Goal: Task Accomplishment & Management: Complete application form

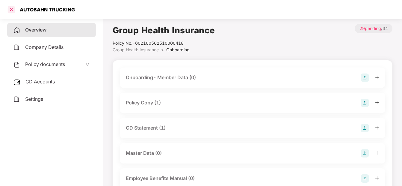
click at [11, 12] on div at bounding box center [12, 10] width 10 height 10
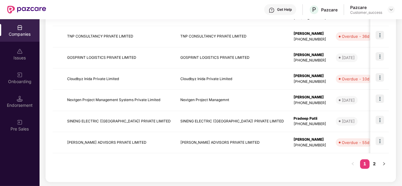
scroll to position [193, 0]
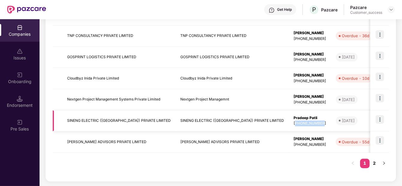
drag, startPoint x: 256, startPoint y: 121, endPoint x: 283, endPoint y: 122, distance: 27.5
click at [293, 122] on div "[PHONE_NUMBER]" at bounding box center [309, 123] width 33 height 6
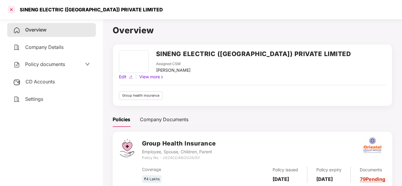
click at [11, 6] on div at bounding box center [12, 10] width 10 height 10
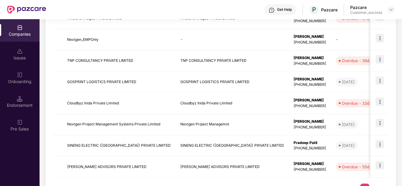
scroll to position [193, 0]
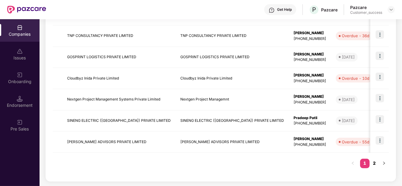
click at [374, 162] on link "2" at bounding box center [374, 162] width 10 height 9
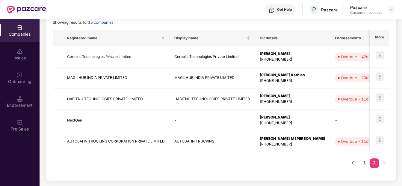
scroll to position [87, 0]
click at [379, 137] on img at bounding box center [379, 140] width 8 height 8
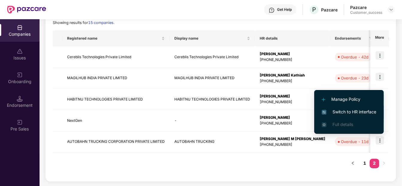
click at [352, 110] on span "Switch to HR interface" at bounding box center [349, 111] width 54 height 7
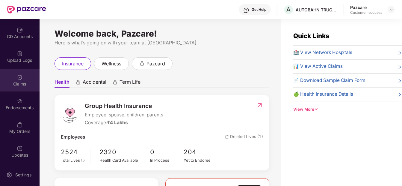
scroll to position [19, 0]
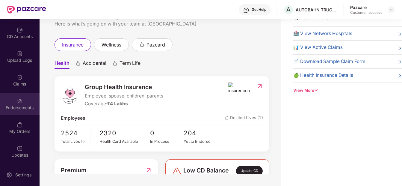
click at [25, 98] on div "Endorsements" at bounding box center [20, 104] width 40 height 22
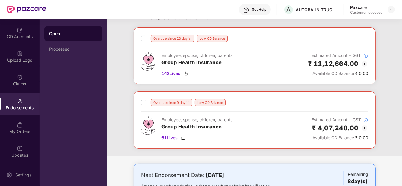
scroll to position [24, 0]
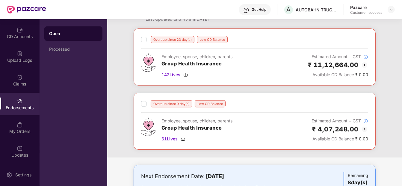
click at [365, 62] on img at bounding box center [364, 64] width 7 height 7
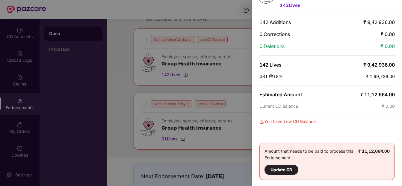
scroll to position [0, 0]
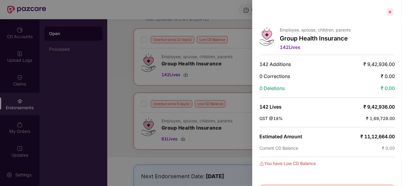
click at [390, 12] on div at bounding box center [390, 12] width 10 height 10
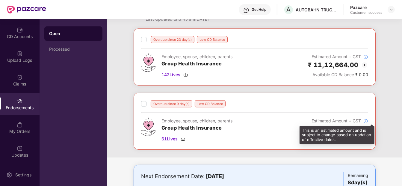
click at [365, 119] on img at bounding box center [365, 121] width 5 height 5
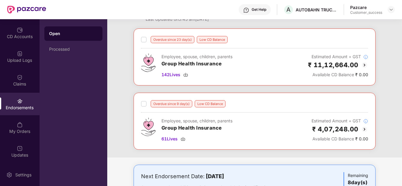
click at [363, 128] on img at bounding box center [364, 128] width 7 height 7
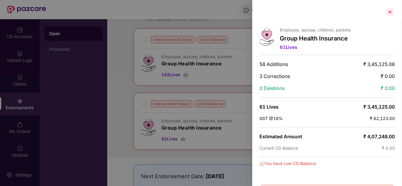
click at [388, 14] on div at bounding box center [390, 12] width 10 height 10
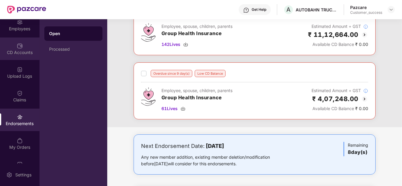
scroll to position [54, 0]
click at [19, 55] on div "CD Accounts" at bounding box center [20, 47] width 40 height 22
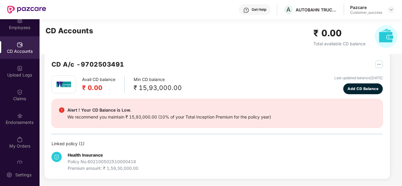
scroll to position [9, 0]
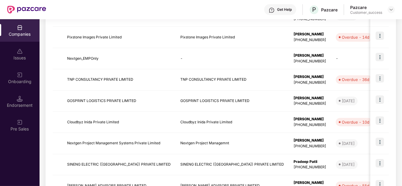
scroll to position [182, 0]
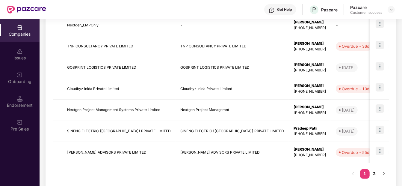
click at [373, 172] on link "2" at bounding box center [374, 173] width 10 height 9
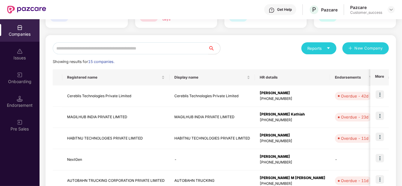
scroll to position [47, 0]
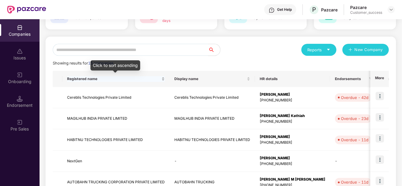
drag, startPoint x: 136, startPoint y: 75, endPoint x: 123, endPoint y: 75, distance: 12.6
click at [123, 76] on div "Registered name" at bounding box center [116, 79] width 98 height 6
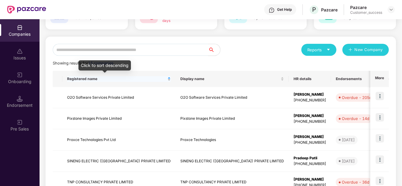
click at [123, 76] on div "Registered name" at bounding box center [119, 79] width 104 height 6
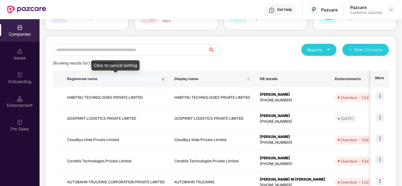
click at [123, 76] on div "Registered name" at bounding box center [116, 79] width 98 height 6
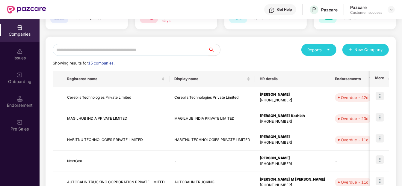
click at [135, 50] on input "text" at bounding box center [130, 50] width 155 height 12
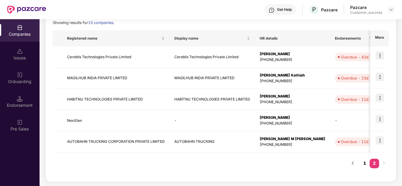
click at [364, 165] on link "1" at bounding box center [365, 162] width 10 height 9
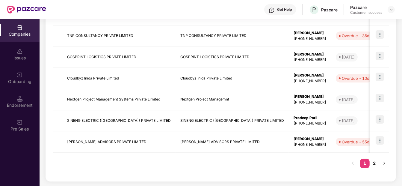
scroll to position [192, 0]
click at [381, 139] on img at bounding box center [379, 140] width 8 height 8
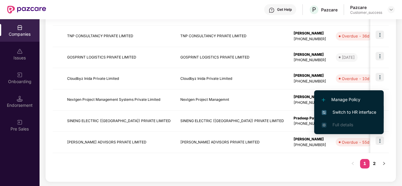
click at [366, 112] on span "Switch to HR interface" at bounding box center [349, 112] width 54 height 7
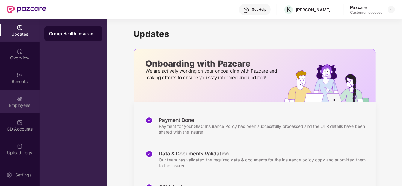
scroll to position [69, 0]
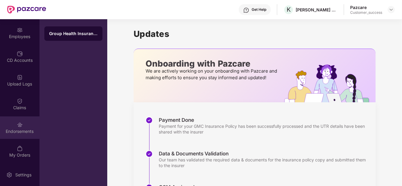
click at [18, 133] on div "Endorsements" at bounding box center [20, 131] width 40 height 6
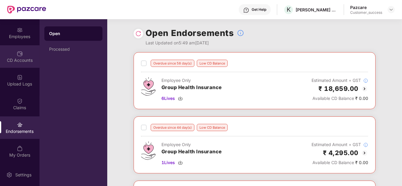
click at [17, 59] on div "CD Accounts" at bounding box center [20, 60] width 40 height 6
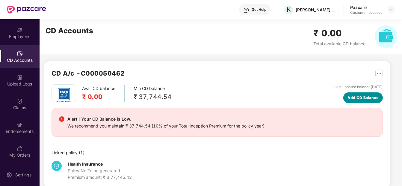
click at [361, 97] on span "Add CD Balance" at bounding box center [363, 98] width 31 height 6
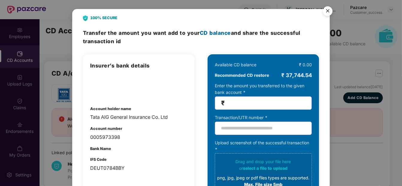
click at [327, 11] on img "Close" at bounding box center [327, 12] width 17 height 17
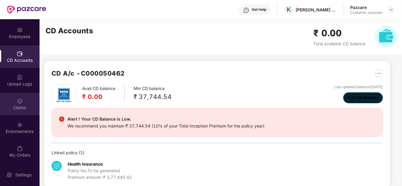
scroll to position [9, 0]
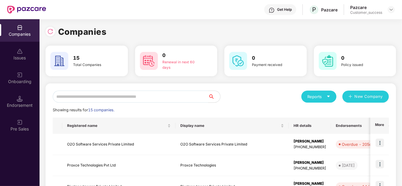
click at [88, 102] on input "text" at bounding box center [130, 96] width 155 height 12
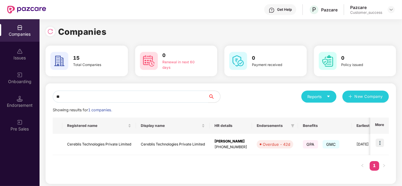
type input "*"
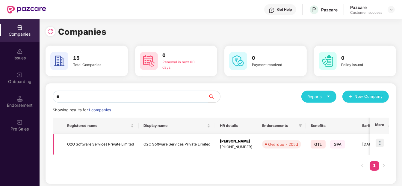
type input "**"
click at [375, 142] on img at bounding box center [379, 142] width 8 height 8
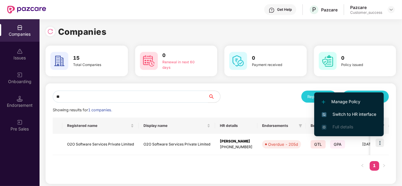
click at [365, 110] on li "Switch to HR interface" at bounding box center [348, 114] width 69 height 13
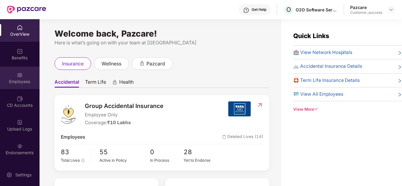
click at [21, 88] on div "Employees" at bounding box center [20, 77] width 40 height 22
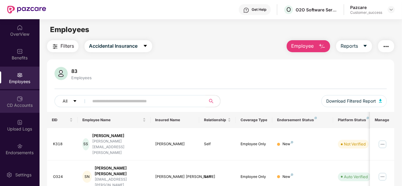
click at [17, 100] on img at bounding box center [20, 98] width 6 height 6
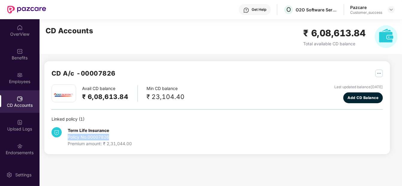
drag, startPoint x: 113, startPoint y: 134, endPoint x: 65, endPoint y: 137, distance: 48.0
click at [65, 137] on div "Term Life Insurance Policy No. 00007826 Premium amount: ₹ 2,31,044.00" at bounding box center [106, 137] width 110 height 20
copy div "Policy No. 00007826"
click at [107, 137] on div "Policy No. 00007826" at bounding box center [100, 137] width 64 height 7
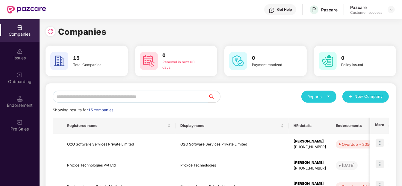
click at [126, 98] on input "text" at bounding box center [130, 96] width 155 height 12
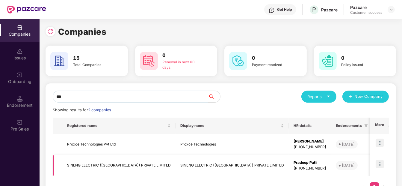
type input "***"
click at [377, 161] on img at bounding box center [379, 164] width 8 height 8
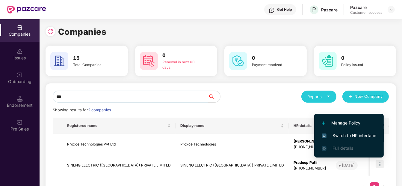
click at [355, 134] on span "Switch to HR interface" at bounding box center [349, 135] width 54 height 7
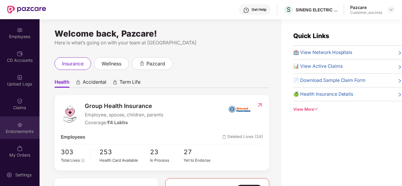
scroll to position [45, 0]
click at [10, 129] on div "Endorsements" at bounding box center [20, 131] width 40 height 6
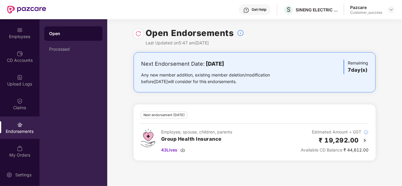
click at [365, 140] on img at bounding box center [364, 140] width 7 height 7
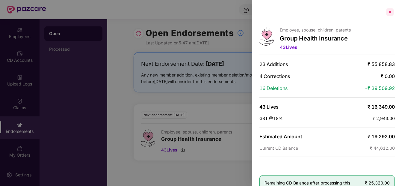
click at [389, 12] on div at bounding box center [390, 12] width 10 height 10
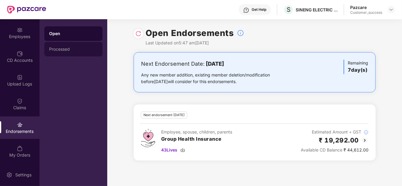
click at [56, 47] on div "Processed" at bounding box center [73, 49] width 48 height 5
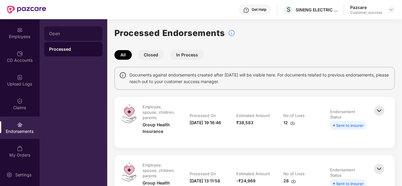
click at [89, 33] on div "Open" at bounding box center [73, 33] width 48 height 5
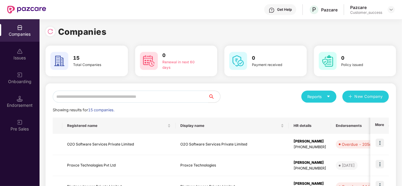
click at [101, 97] on input "text" at bounding box center [130, 96] width 155 height 12
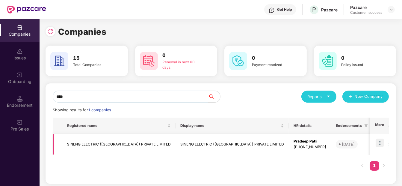
type input "****"
click at [378, 139] on img at bounding box center [379, 142] width 8 height 8
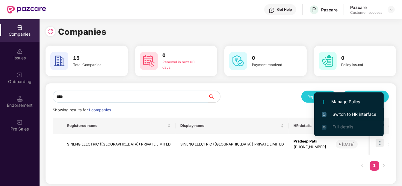
click at [366, 117] on span "Switch to HR interface" at bounding box center [349, 114] width 54 height 7
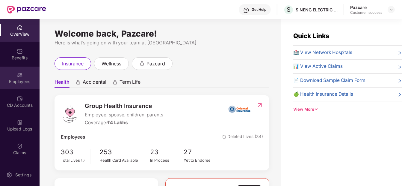
click at [17, 74] on img at bounding box center [20, 75] width 6 height 6
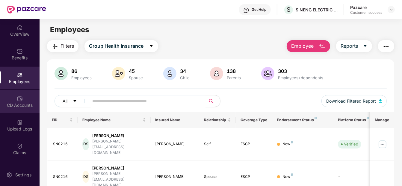
click at [24, 104] on div "CD Accounts" at bounding box center [20, 105] width 40 height 6
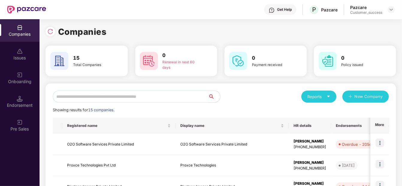
click at [117, 98] on input "text" at bounding box center [130, 96] width 155 height 12
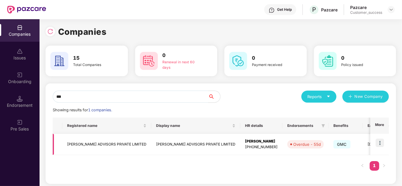
type input "***"
click at [383, 142] on img at bounding box center [379, 142] width 8 height 8
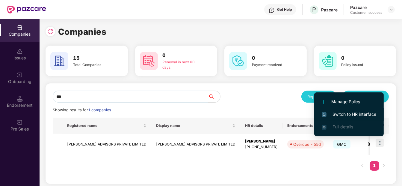
click at [363, 111] on span "Switch to HR interface" at bounding box center [349, 114] width 54 height 7
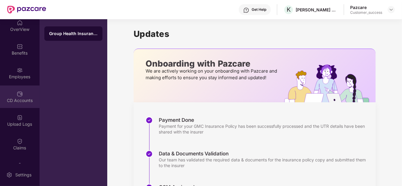
scroll to position [28, 0]
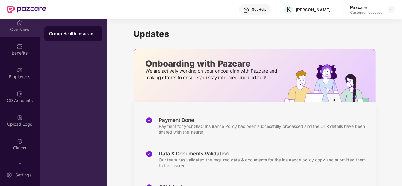
click at [19, 28] on div "OverView" at bounding box center [20, 29] width 40 height 6
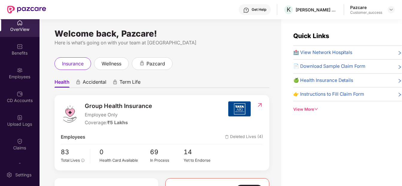
scroll to position [54, 0]
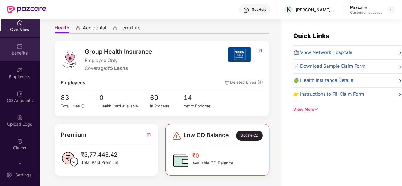
click at [17, 49] on img at bounding box center [20, 46] width 6 height 6
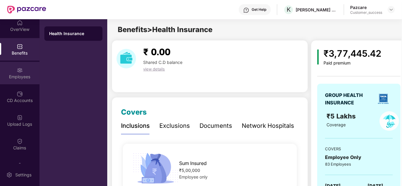
click at [24, 68] on div "Employees" at bounding box center [20, 73] width 40 height 22
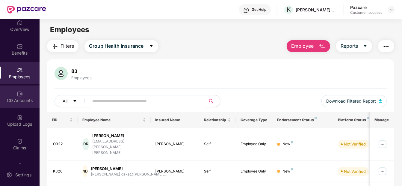
click at [22, 103] on div "CD Accounts" at bounding box center [20, 96] width 40 height 22
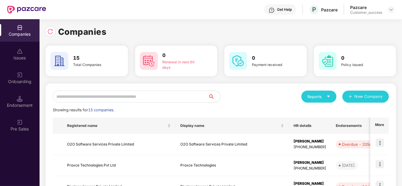
click at [145, 97] on input "text" at bounding box center [130, 96] width 155 height 12
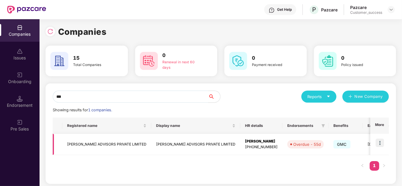
type input "***"
click at [115, 136] on td "[PERSON_NAME] ADVISORS PRIVATE LIMITED" at bounding box center [106, 144] width 89 height 21
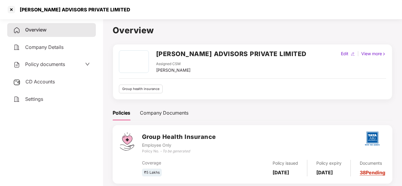
click at [37, 62] on span "Policy documents" at bounding box center [45, 64] width 40 height 6
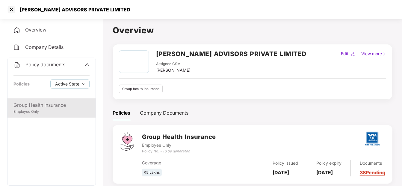
click at [40, 110] on div "Employee Only" at bounding box center [51, 112] width 76 height 6
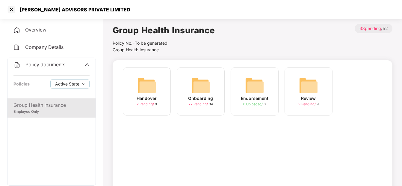
click at [187, 86] on div "Onboarding 27 Pending / 34" at bounding box center [201, 91] width 48 height 48
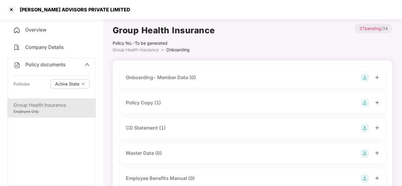
click at [162, 103] on div "Policy Copy (1)" at bounding box center [252, 102] width 253 height 8
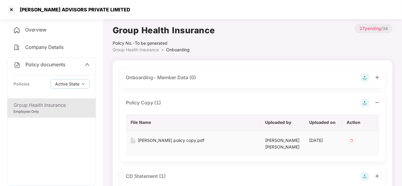
click at [156, 139] on div "[PERSON_NAME] policy copy.pdf" at bounding box center [171, 140] width 66 height 7
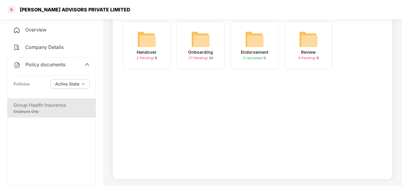
click at [11, 9] on div at bounding box center [12, 10] width 10 height 10
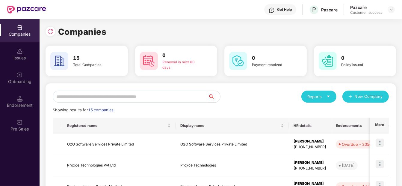
click at [151, 95] on input "text" at bounding box center [130, 96] width 155 height 12
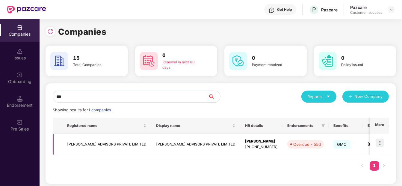
type input "***"
click at [379, 138] on img at bounding box center [379, 142] width 8 height 8
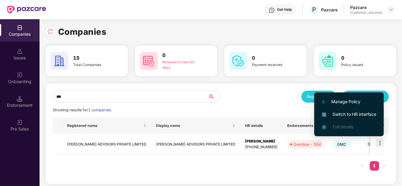
click at [357, 113] on span "Switch to HR interface" at bounding box center [349, 114] width 54 height 7
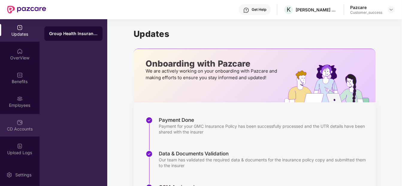
scroll to position [69, 0]
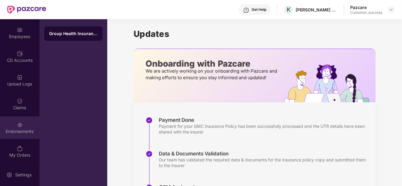
click at [15, 121] on div "Endorsements" at bounding box center [20, 127] width 40 height 22
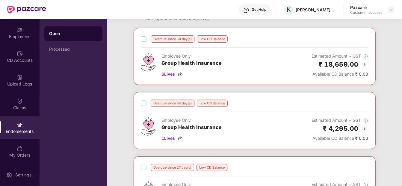
scroll to position [23, 0]
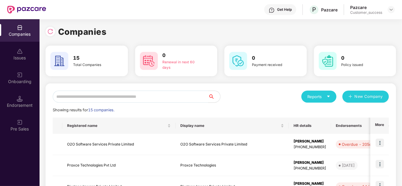
click at [106, 100] on input "text" at bounding box center [130, 96] width 155 height 12
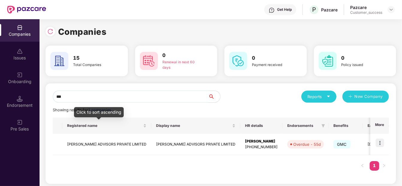
type input "***"
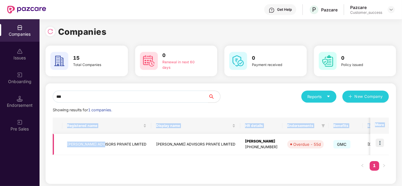
drag, startPoint x: 90, startPoint y: 159, endPoint x: 102, endPoint y: 137, distance: 25.1
click at [102, 137] on div "Registered name Display name HR details Endorsements Benefits Earliest Renewal …" at bounding box center [221, 146] width 336 height 59
click at [102, 137] on td "[PERSON_NAME] ADVISORS PRIVATE LIMITED" at bounding box center [106, 144] width 89 height 21
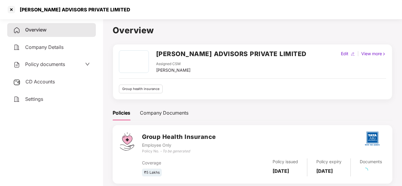
click at [36, 62] on span "Policy documents" at bounding box center [45, 64] width 40 height 6
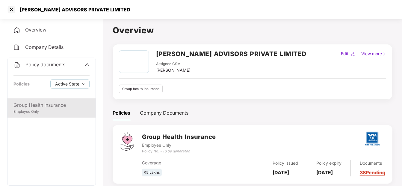
click at [40, 109] on div "Employee Only" at bounding box center [51, 112] width 76 height 6
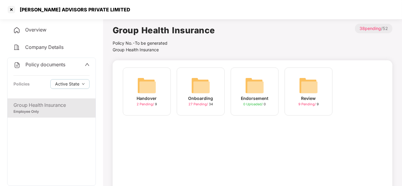
click at [201, 90] on img at bounding box center [200, 85] width 19 height 19
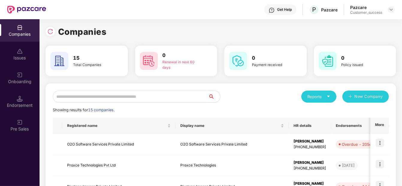
click at [84, 100] on input "text" at bounding box center [130, 96] width 155 height 12
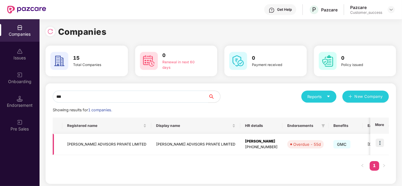
type input "***"
click at [382, 142] on img at bounding box center [379, 142] width 8 height 8
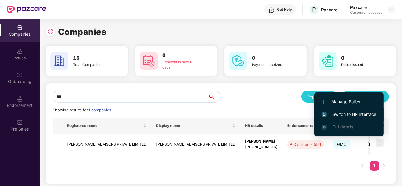
click at [372, 115] on span "Switch to HR interface" at bounding box center [349, 114] width 54 height 7
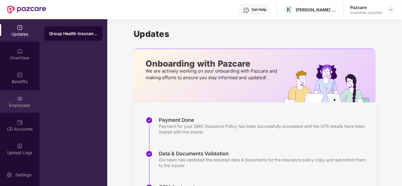
click at [24, 99] on div "Employees" at bounding box center [20, 101] width 40 height 22
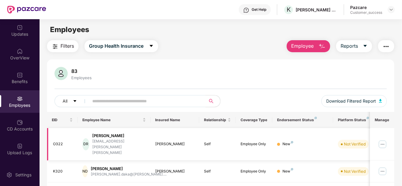
click at [379, 139] on img at bounding box center [382, 144] width 10 height 10
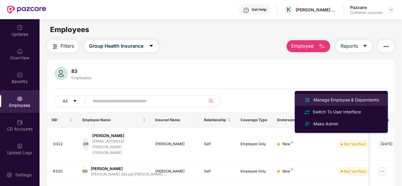
click at [348, 98] on div "Manage Employee & Dependents" at bounding box center [346, 99] width 68 height 7
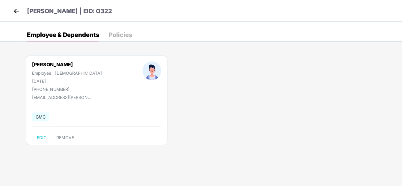
click at [17, 13] on img at bounding box center [16, 11] width 9 height 9
click at [13, 13] on img at bounding box center [16, 11] width 9 height 9
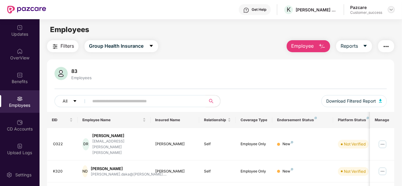
click at [392, 11] on img at bounding box center [391, 9] width 5 height 5
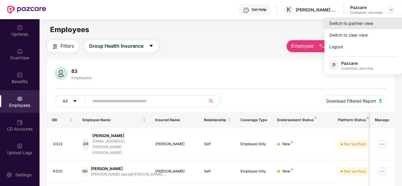
click at [363, 20] on div "Switch to partner view" at bounding box center [363, 23] width 78 height 12
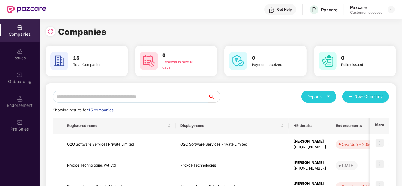
click at [163, 94] on input "text" at bounding box center [130, 96] width 155 height 12
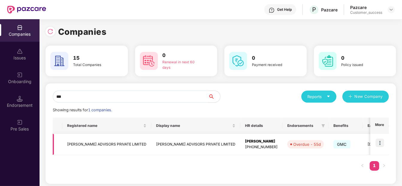
type input "***"
click at [379, 138] on img at bounding box center [379, 142] width 8 height 8
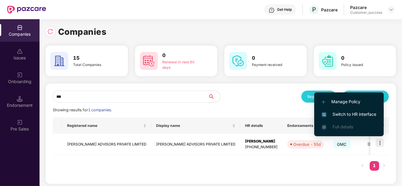
click at [354, 113] on span "Switch to HR interface" at bounding box center [349, 114] width 54 height 7
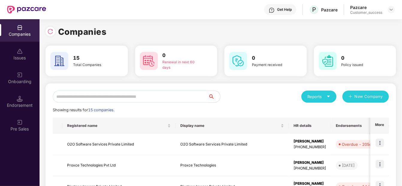
click at [128, 99] on input "text" at bounding box center [130, 96] width 155 height 12
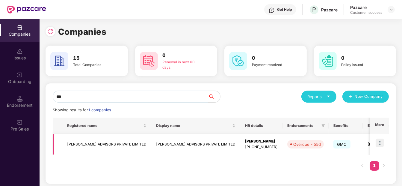
type input "***"
click at [104, 141] on td "[PERSON_NAME] ADVISORS PRIVATE LIMITED" at bounding box center [106, 144] width 89 height 21
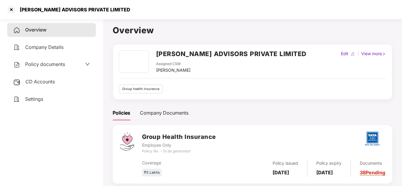
click at [43, 60] on div "Policy documents" at bounding box center [39, 64] width 52 height 8
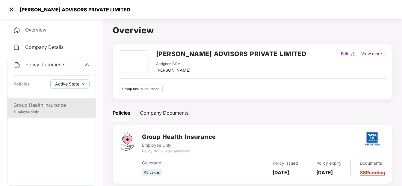
click at [36, 104] on div "Group Health Insurance" at bounding box center [51, 104] width 76 height 7
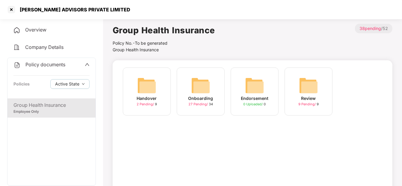
click at [197, 80] on img at bounding box center [200, 85] width 19 height 19
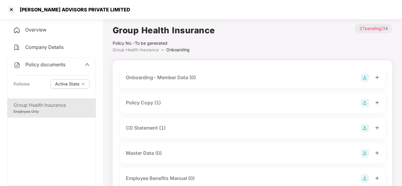
click at [160, 127] on div "CD Statement (1)" at bounding box center [146, 127] width 40 height 7
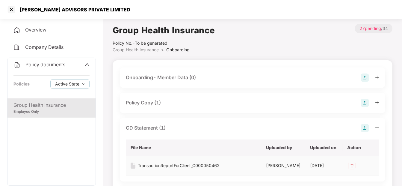
click at [168, 169] on td "TransactionReportForClient_C000050462" at bounding box center [193, 165] width 135 height 19
click at [175, 165] on div "TransactionReportForClient_C000050462" at bounding box center [179, 165] width 82 height 7
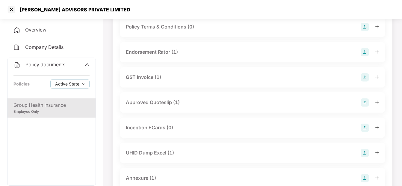
scroll to position [220, 0]
click at [153, 85] on div "GST Invoice (1)" at bounding box center [252, 76] width 265 height 20
click at [150, 80] on div "GST Invoice (1)" at bounding box center [143, 75] width 35 height 7
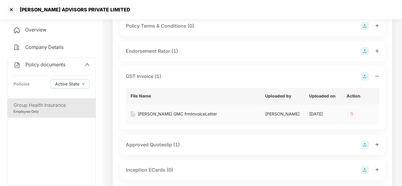
click at [163, 117] on div "[PERSON_NAME] GMC frmInvoiceLetter" at bounding box center [177, 113] width 79 height 7
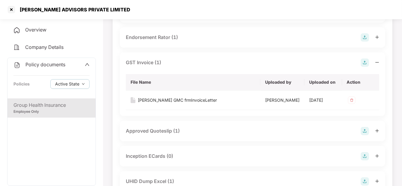
click at [154, 41] on div "Endorsement Rator (1)" at bounding box center [152, 37] width 52 height 7
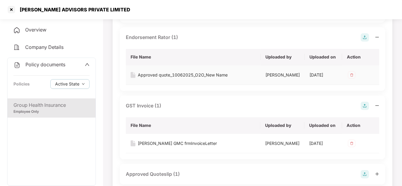
click at [151, 78] on div "Approved quote_10062025_O2O_New Name" at bounding box center [183, 75] width 90 height 7
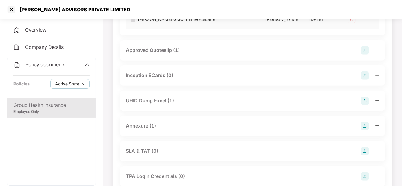
scroll to position [361, 0]
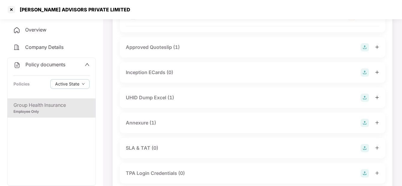
click at [156, 101] on div "UHID Dump Excel (1)" at bounding box center [150, 97] width 48 height 7
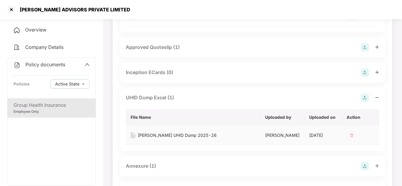
click at [156, 138] on div "[PERSON_NAME] UHID Dump 2025-26" at bounding box center [177, 135] width 79 height 7
click at [166, 138] on div "[PERSON_NAME] UHID Dump 2025-26" at bounding box center [177, 135] width 79 height 7
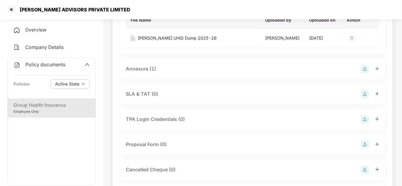
scroll to position [458, 0]
click at [153, 72] on div "Annexure (1)" at bounding box center [141, 68] width 30 height 7
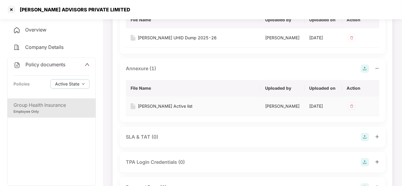
click at [171, 109] on div "[PERSON_NAME] Active list" at bounding box center [165, 106] width 55 height 7
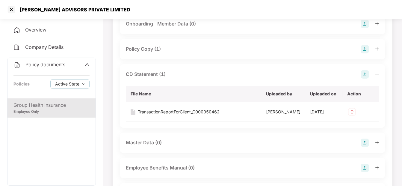
scroll to position [0, 0]
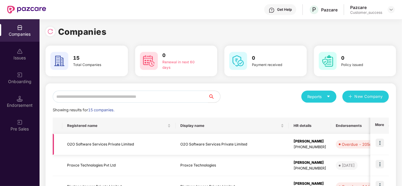
click at [381, 141] on img at bounding box center [379, 142] width 8 height 8
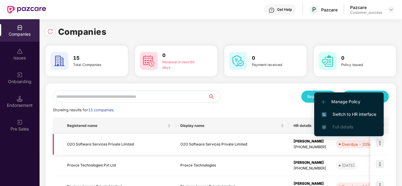
click at [180, 143] on td "O2O Software Services Private Limited" at bounding box center [231, 144] width 113 height 21
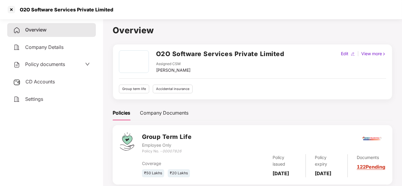
click at [36, 81] on span "CD Accounts" at bounding box center [39, 81] width 29 height 6
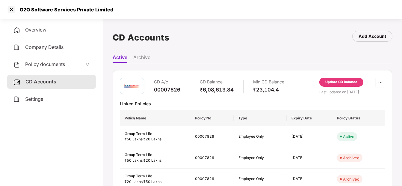
click at [66, 63] on div "Policy documents" at bounding box center [51, 64] width 77 height 8
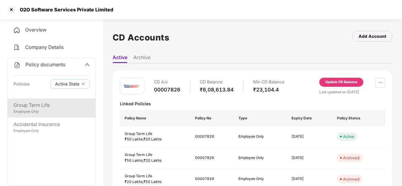
click at [40, 109] on div "Employee Only" at bounding box center [51, 112] width 76 height 6
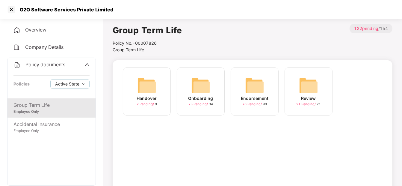
click at [266, 99] on div "Endorsement" at bounding box center [255, 98] width 28 height 7
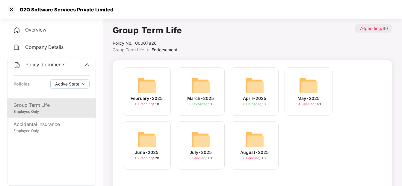
click at [250, 135] on img at bounding box center [254, 139] width 19 height 19
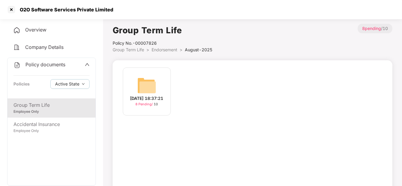
click at [157, 99] on div "[DATE] 18:37:21" at bounding box center [146, 98] width 33 height 7
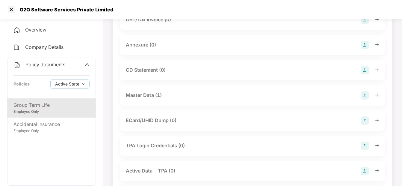
scroll to position [110, 0]
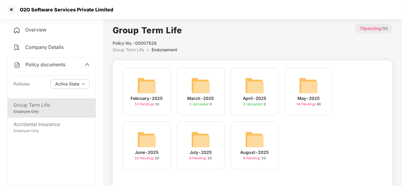
click at [152, 146] on img at bounding box center [146, 139] width 19 height 19
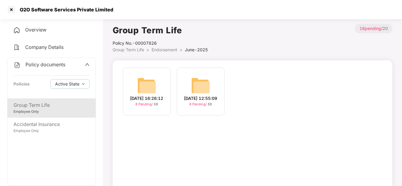
click at [199, 78] on img at bounding box center [200, 85] width 19 height 19
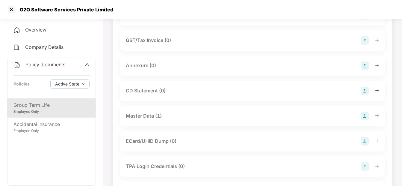
scroll to position [88, 0]
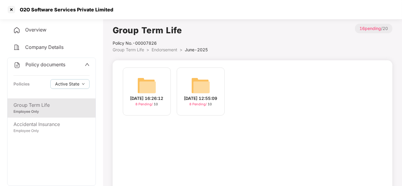
click at [144, 96] on div "[DATE] 16:26:12" at bounding box center [146, 98] width 33 height 7
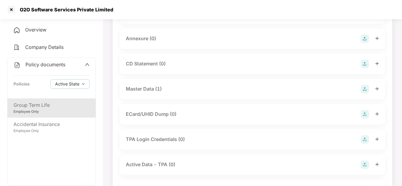
scroll to position [114, 0]
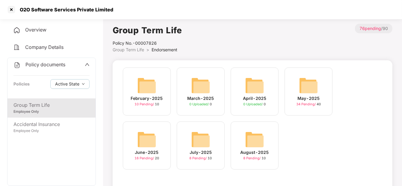
click at [324, 85] on div "May-2025 34 Pending / 40" at bounding box center [308, 91] width 48 height 48
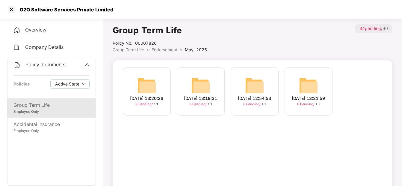
click at [301, 77] on img at bounding box center [308, 85] width 19 height 19
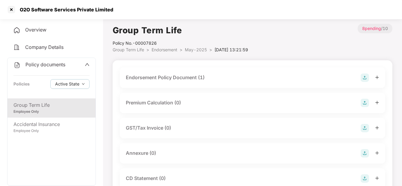
scroll to position [0, 0]
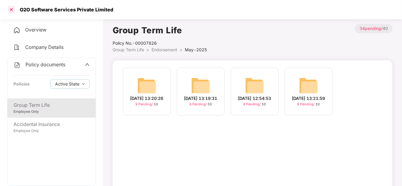
click at [13, 12] on div at bounding box center [12, 10] width 10 height 10
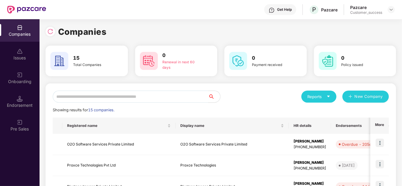
click at [184, 97] on input "text" at bounding box center [130, 96] width 155 height 12
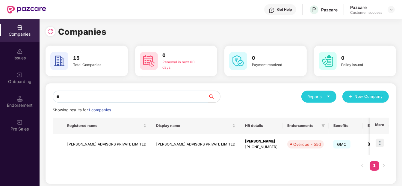
type input "*"
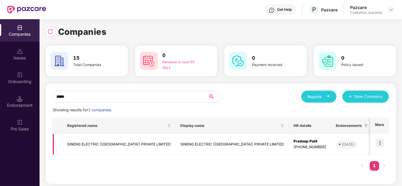
type input "*****"
click at [386, 145] on td at bounding box center [379, 144] width 19 height 21
click at [375, 144] on img at bounding box center [379, 142] width 8 height 8
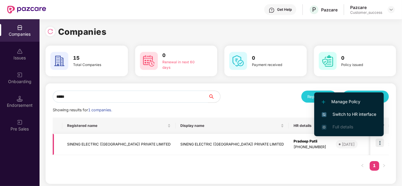
click at [175, 148] on td "SINENG ELECTRIC ([GEOGRAPHIC_DATA]) PRIVATE LIMITED" at bounding box center [231, 144] width 113 height 21
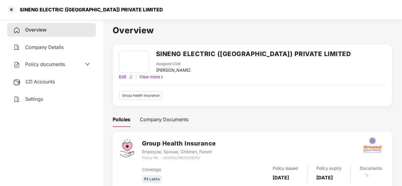
click at [54, 81] on span "CD Accounts" at bounding box center [39, 81] width 29 height 6
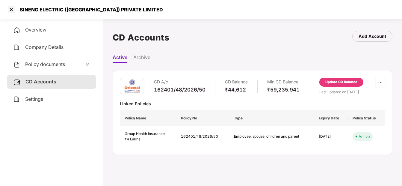
click at [51, 62] on span "Policy documents" at bounding box center [45, 64] width 40 height 6
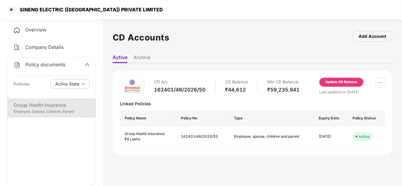
click at [41, 99] on div "Group Health Insurance Employee, Spouse, Children, Parent" at bounding box center [51, 107] width 88 height 19
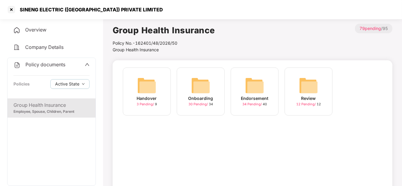
click at [254, 76] on img at bounding box center [254, 85] width 19 height 19
click at [301, 92] on img at bounding box center [308, 85] width 19 height 19
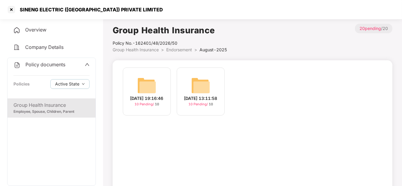
click at [217, 98] on div "[DATE] 13:11:58" at bounding box center [200, 98] width 33 height 7
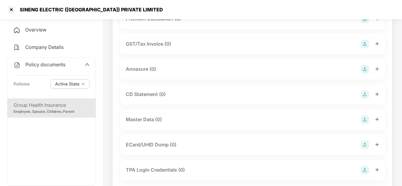
scroll to position [84, 0]
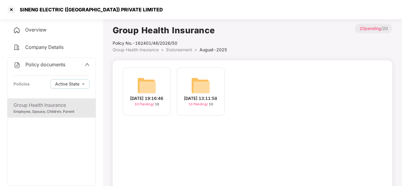
click at [144, 84] on img at bounding box center [146, 85] width 19 height 19
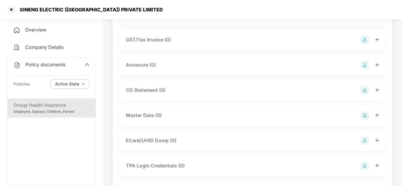
scroll to position [88, 0]
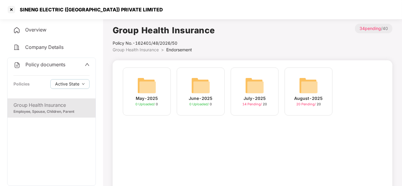
click at [264, 91] on div "July-2025 14 Pending / 20" at bounding box center [255, 91] width 48 height 48
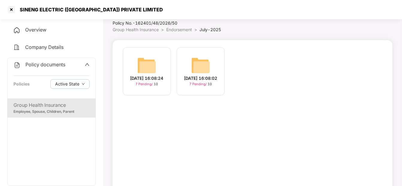
scroll to position [20, 0]
click at [221, 70] on div "[DATE] 16:08:02 7 Pending / 10" at bounding box center [201, 72] width 48 height 48
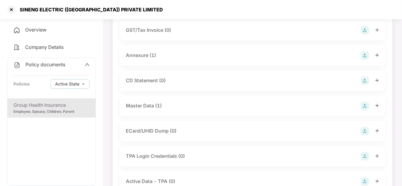
scroll to position [99, 0]
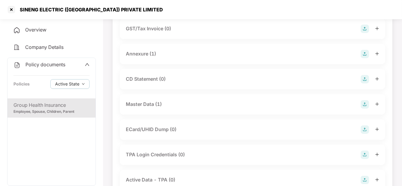
click at [144, 101] on div "Master Data (1)" at bounding box center [144, 103] width 36 height 7
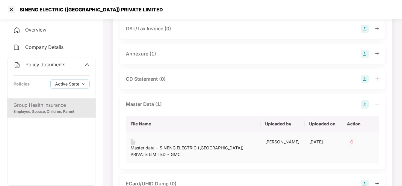
click at [164, 154] on div "Master data - SINENG ELECTRIC ([GEOGRAPHIC_DATA]) PRIVATE LIMITED - GMC" at bounding box center [193, 150] width 125 height 13
drag, startPoint x: 166, startPoint y: 83, endPoint x: 12, endPoint y: 9, distance: 171.0
click at [12, 9] on div at bounding box center [12, 10] width 10 height 10
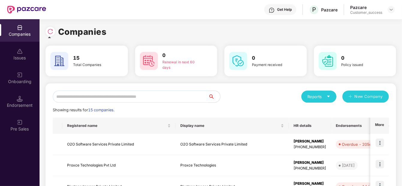
click at [100, 95] on input "text" at bounding box center [130, 96] width 155 height 12
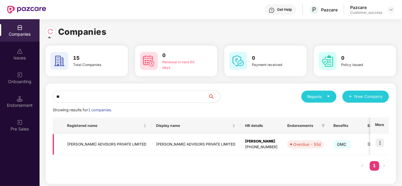
type input "**"
click at [380, 137] on td at bounding box center [379, 144] width 19 height 21
click at [379, 142] on img at bounding box center [379, 142] width 8 height 8
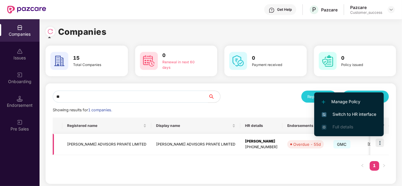
click at [293, 146] on div "Overdue - 55d" at bounding box center [307, 144] width 28 height 6
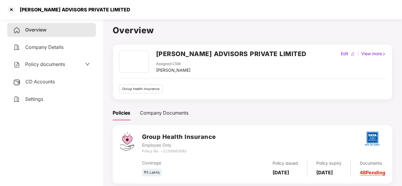
click at [45, 65] on span "Policy documents" at bounding box center [45, 64] width 40 height 6
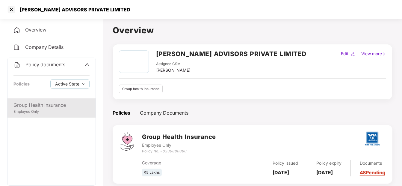
click at [32, 100] on div "Group Health Insurance Employee Only" at bounding box center [51, 107] width 88 height 19
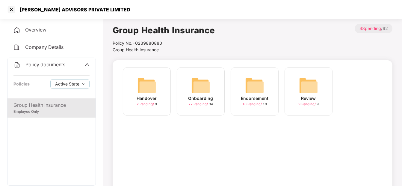
click at [186, 81] on div "Onboarding 27 Pending / 34" at bounding box center [201, 91] width 48 height 48
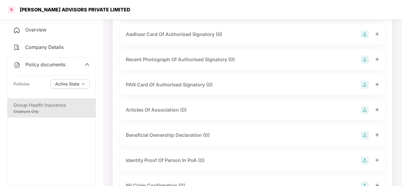
scroll to position [646, 0]
click at [10, 8] on div at bounding box center [12, 10] width 10 height 10
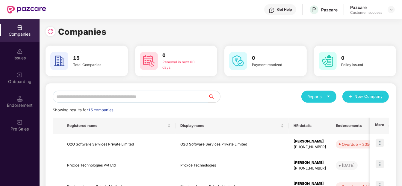
click at [175, 92] on input "text" at bounding box center [130, 96] width 155 height 12
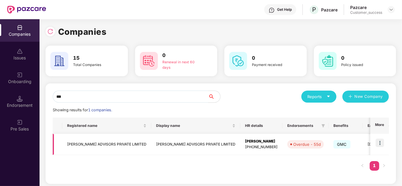
type input "***"
click at [381, 144] on img at bounding box center [379, 142] width 8 height 8
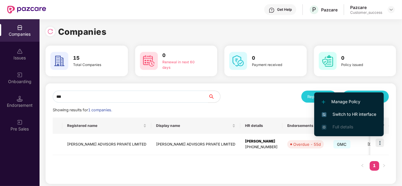
click at [370, 115] on span "Switch to HR interface" at bounding box center [349, 114] width 54 height 7
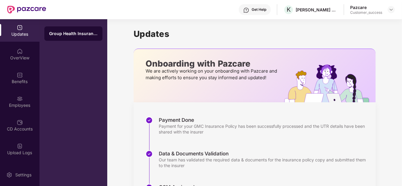
scroll to position [138, 0]
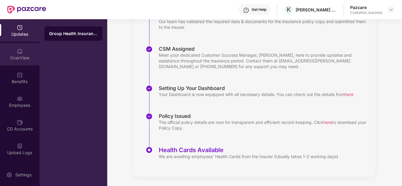
click at [13, 58] on div "OverView" at bounding box center [20, 58] width 40 height 6
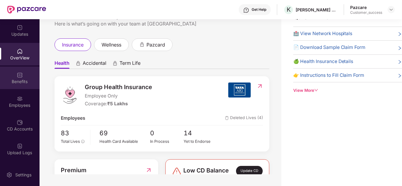
click at [22, 76] on div "Benefits" at bounding box center [20, 77] width 40 height 22
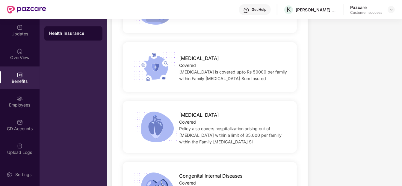
scroll to position [1164, 0]
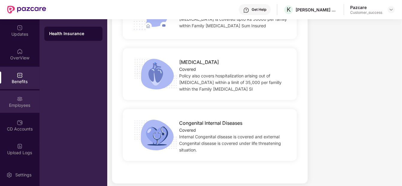
click at [11, 98] on div "Employees" at bounding box center [20, 101] width 40 height 22
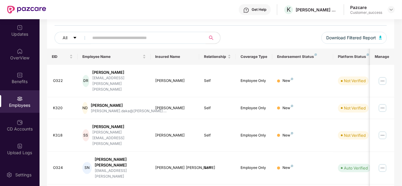
scroll to position [182, 0]
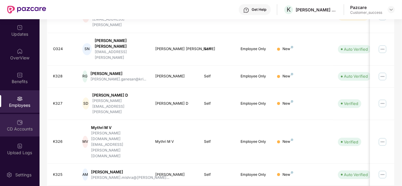
drag, startPoint x: 36, startPoint y: 133, endPoint x: 29, endPoint y: 131, distance: 7.1
click at [29, 131] on div "CD Accounts" at bounding box center [20, 129] width 40 height 6
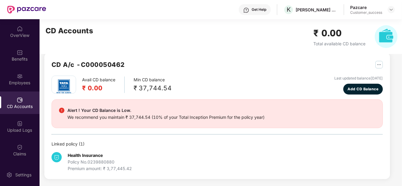
scroll to position [69, 0]
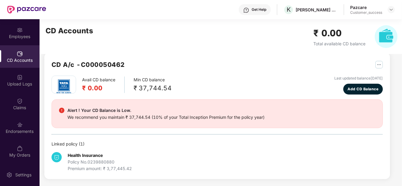
click at [49, 145] on div "CD A/c - C000050462 Avail CD balance ₹ 0.00 Min CD balance ₹ 37,744.54 Last upd…" at bounding box center [216, 115] width 345 height 126
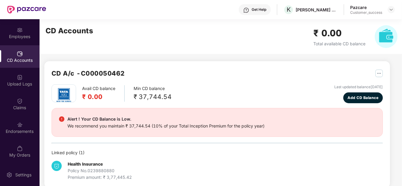
scroll to position [9, 0]
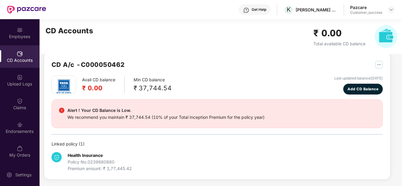
click at [62, 110] on img at bounding box center [61, 109] width 5 height 5
click at [19, 126] on img at bounding box center [20, 125] width 6 height 6
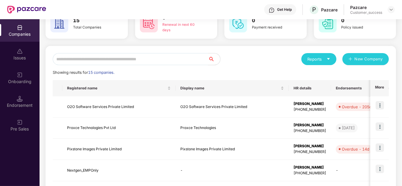
scroll to position [39, 0]
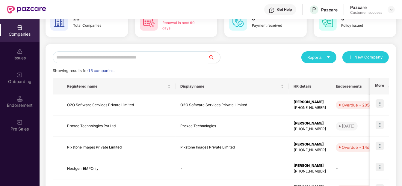
click at [99, 58] on input "text" at bounding box center [130, 57] width 155 height 12
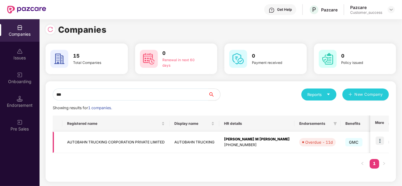
type input "***"
click at [381, 140] on img at bounding box center [379, 140] width 8 height 8
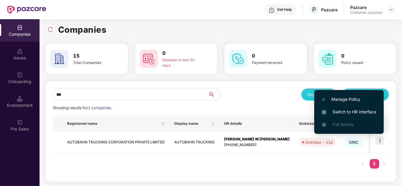
click at [335, 108] on span "Switch to HR interface" at bounding box center [349, 111] width 54 height 7
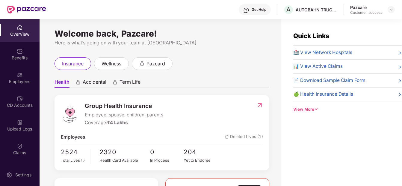
click at [260, 102] on img at bounding box center [260, 105] width 6 height 6
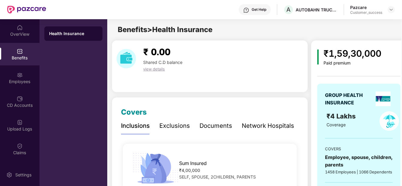
scroll to position [0, 5]
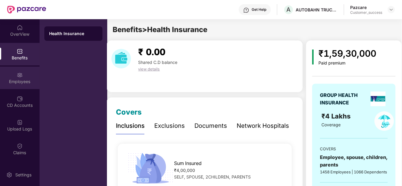
click at [17, 81] on div "Employees" at bounding box center [20, 81] width 40 height 6
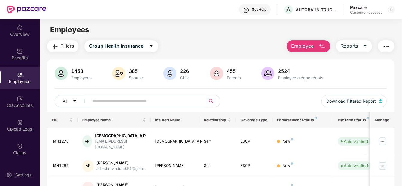
click at [150, 101] on input "text" at bounding box center [144, 100] width 105 height 9
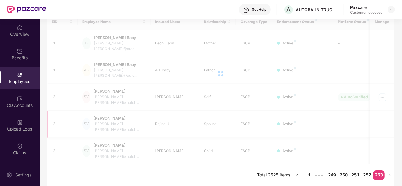
scroll to position [72, 0]
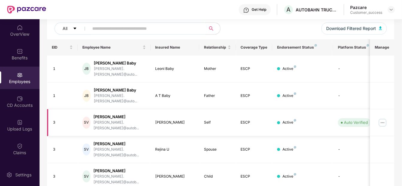
click at [383, 118] on img at bounding box center [382, 123] width 10 height 10
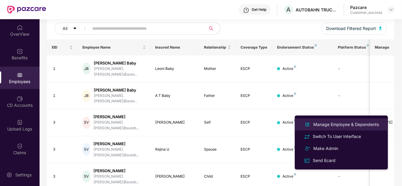
click at [340, 126] on div "Manage Employee & Dependents" at bounding box center [346, 124] width 68 height 7
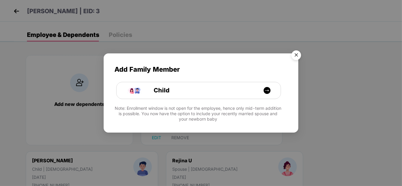
click at [299, 56] on img "Close" at bounding box center [296, 56] width 17 height 17
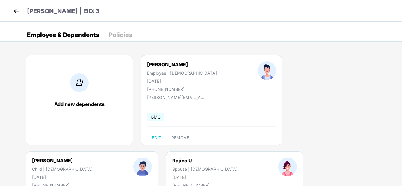
click at [20, 13] on img at bounding box center [16, 11] width 9 height 9
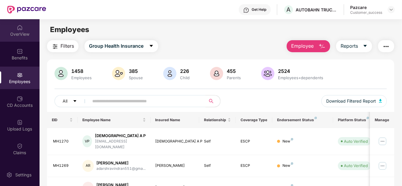
click at [16, 35] on div "OverView" at bounding box center [20, 34] width 40 height 6
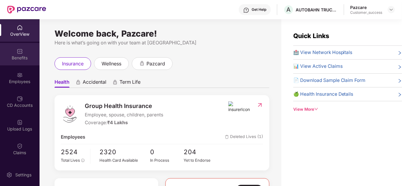
click at [26, 52] on div "Benefits" at bounding box center [20, 54] width 40 height 22
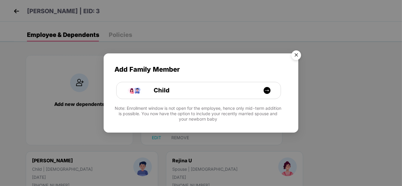
click at [21, 16] on div "Add Family Member Child Note: Enrollment window is not open for the employee, h…" at bounding box center [201, 93] width 402 height 186
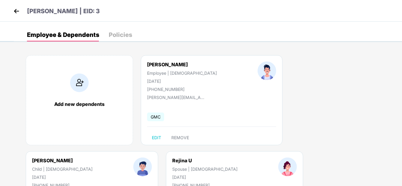
click at [17, 10] on img at bounding box center [16, 11] width 9 height 9
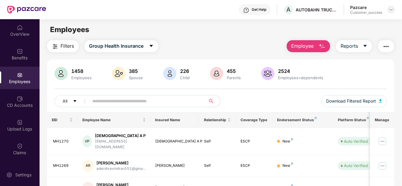
click at [387, 9] on div at bounding box center [390, 9] width 7 height 7
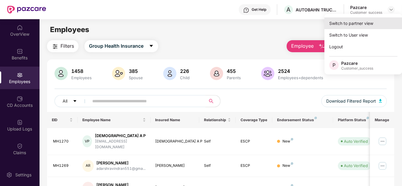
click at [352, 21] on div "Switch to partner view" at bounding box center [363, 23] width 78 height 12
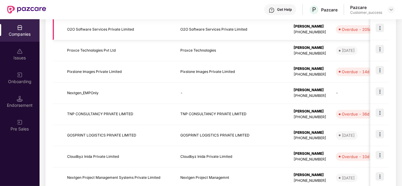
scroll to position [116, 0]
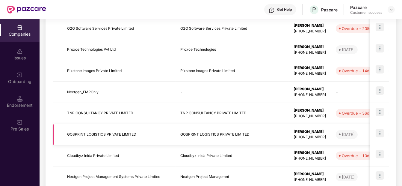
click at [382, 134] on img at bounding box center [379, 133] width 8 height 8
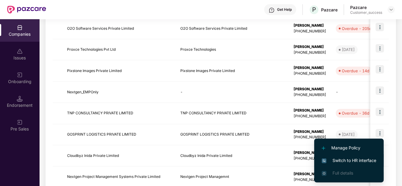
click at [342, 156] on li "Switch to HR interface" at bounding box center [348, 160] width 69 height 13
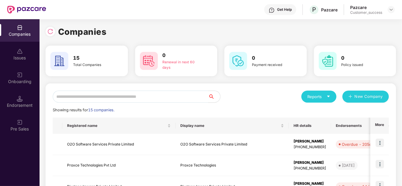
click at [80, 91] on input "text" at bounding box center [130, 96] width 155 height 12
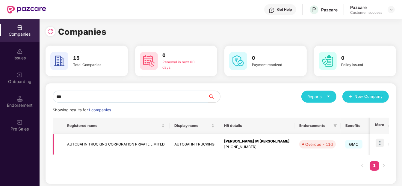
type input "***"
click at [377, 143] on img at bounding box center [379, 142] width 8 height 8
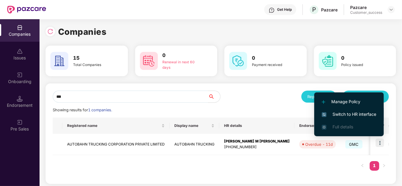
click at [349, 112] on span "Switch to HR interface" at bounding box center [349, 114] width 54 height 7
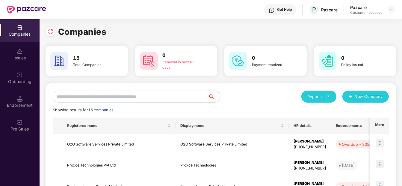
click at [160, 101] on input "text" at bounding box center [130, 96] width 155 height 12
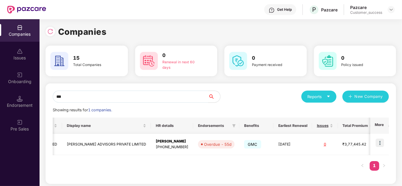
scroll to position [0, 102]
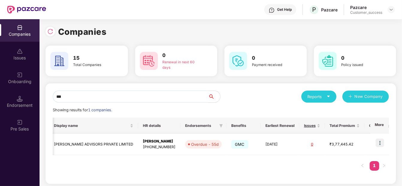
type input "***"
click at [377, 140] on img at bounding box center [379, 142] width 8 height 8
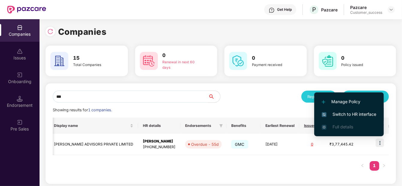
click at [352, 114] on span "Switch to HR interface" at bounding box center [349, 114] width 54 height 7
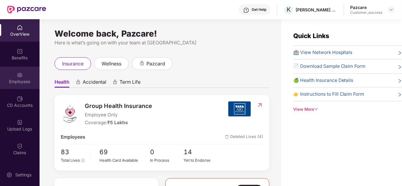
click at [19, 73] on img at bounding box center [20, 75] width 6 height 6
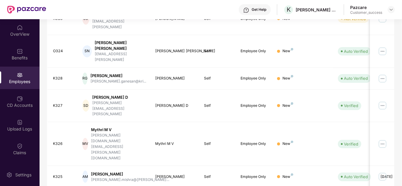
scroll to position [182, 0]
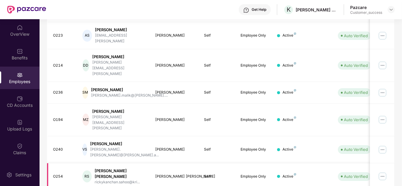
click at [383, 171] on img at bounding box center [382, 176] width 10 height 10
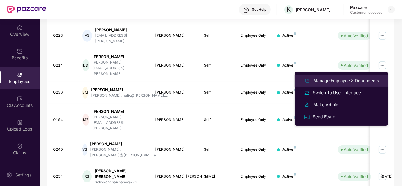
click at [345, 82] on div "Manage Employee & Dependents" at bounding box center [346, 80] width 68 height 7
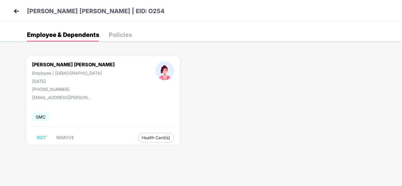
click at [16, 7] on img at bounding box center [16, 11] width 9 height 9
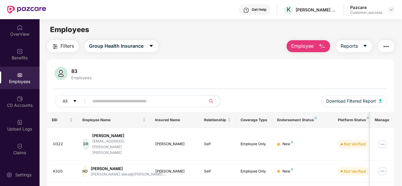
scroll to position [0, 0]
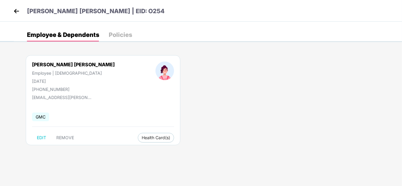
click at [23, 9] on header "Ricky Kanchan Sahoo | EID: O254" at bounding box center [88, 12] width 152 height 11
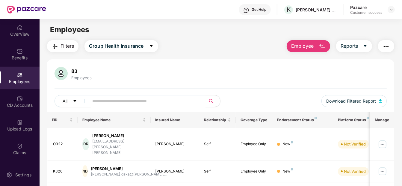
click at [388, 6] on div at bounding box center [390, 9] width 7 height 7
click at [391, 9] on img at bounding box center [391, 9] width 5 height 5
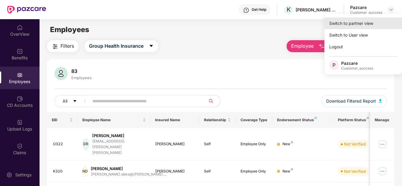
click at [368, 25] on div "Switch to partner view" at bounding box center [363, 23] width 78 height 12
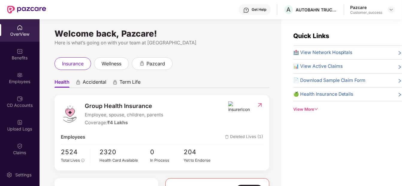
click at [17, 84] on div "Employees" at bounding box center [20, 81] width 40 height 6
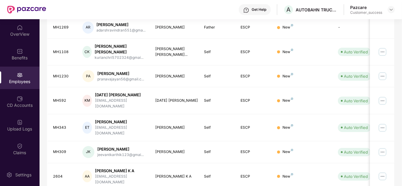
scroll to position [181, 0]
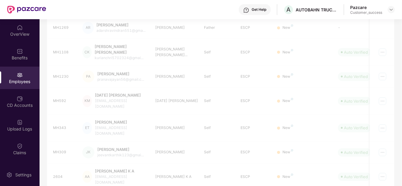
scroll to position [72, 0]
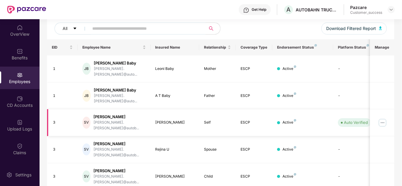
click at [382, 118] on img at bounding box center [382, 123] width 10 height 10
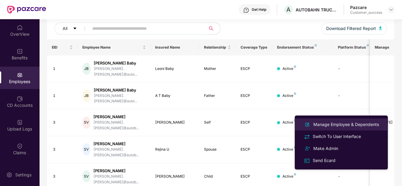
click at [336, 121] on div "Manage Employee & Dependents" at bounding box center [346, 124] width 68 height 7
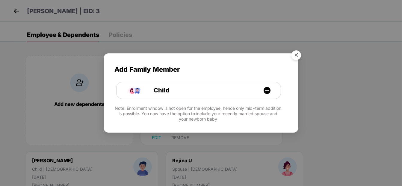
click at [296, 53] on img "Close" at bounding box center [296, 56] width 17 height 17
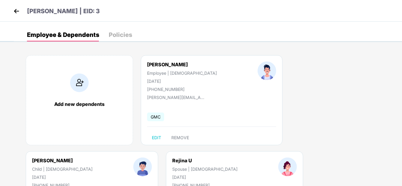
click at [19, 12] on img at bounding box center [16, 11] width 9 height 9
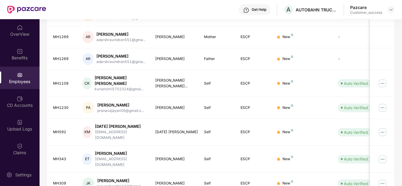
scroll to position [182, 0]
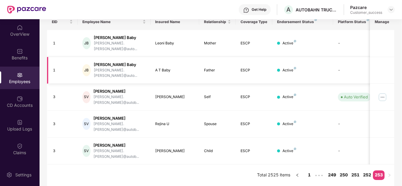
scroll to position [72, 0]
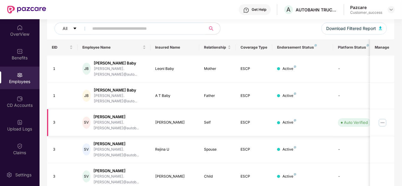
click at [382, 118] on img at bounding box center [382, 123] width 10 height 10
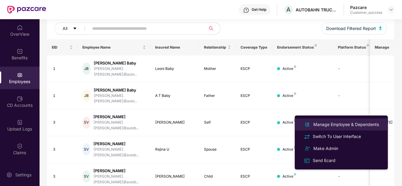
click at [349, 118] on li "Manage Employee & Dependents" at bounding box center [341, 124] width 93 height 12
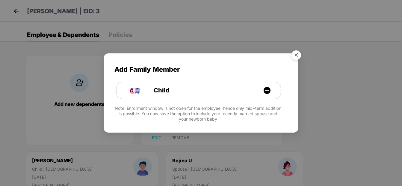
click at [296, 52] on img "Close" at bounding box center [296, 56] width 17 height 17
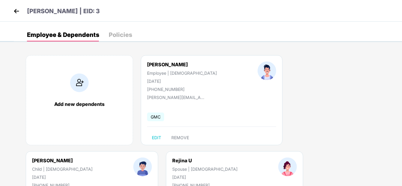
click at [16, 12] on img at bounding box center [16, 11] width 9 height 9
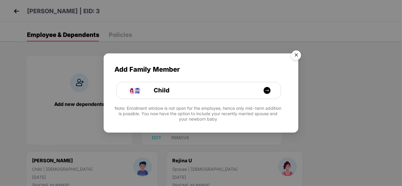
click at [296, 52] on img "Close" at bounding box center [296, 56] width 17 height 17
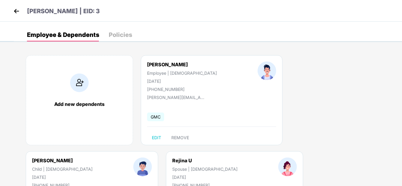
click at [16, 12] on img at bounding box center [16, 11] width 9 height 9
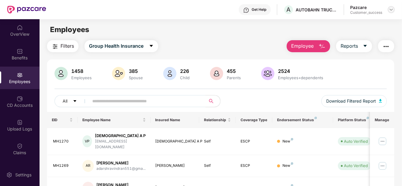
click at [391, 7] on div at bounding box center [390, 9] width 7 height 7
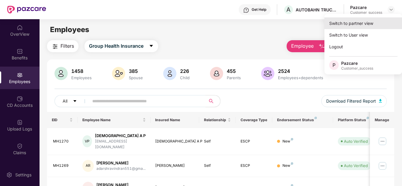
click at [379, 18] on div "Switch to partner view" at bounding box center [363, 23] width 78 height 12
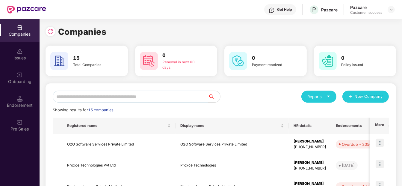
click at [152, 90] on input "text" at bounding box center [130, 96] width 155 height 12
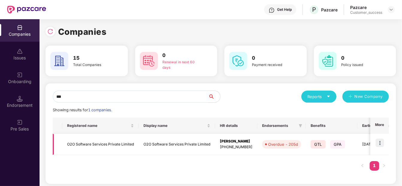
type input "***"
click at [383, 144] on img at bounding box center [379, 142] width 8 height 8
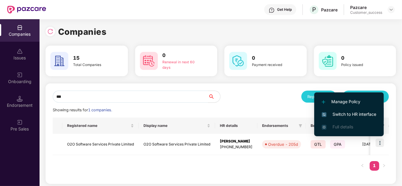
click at [352, 117] on li "Switch to HR interface" at bounding box center [348, 114] width 69 height 13
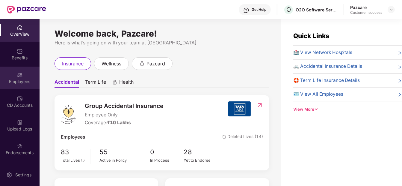
click at [1, 79] on div "Employees" at bounding box center [20, 81] width 40 height 6
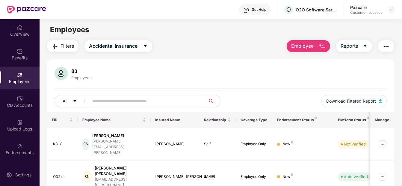
click at [128, 100] on input "text" at bounding box center [144, 100] width 105 height 9
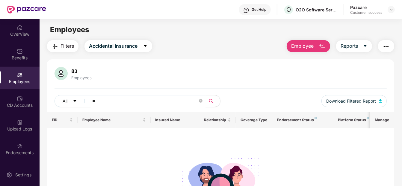
type input "*"
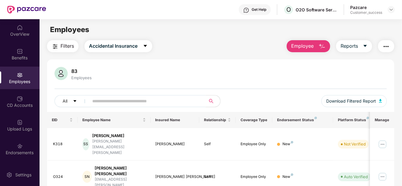
paste input "**********"
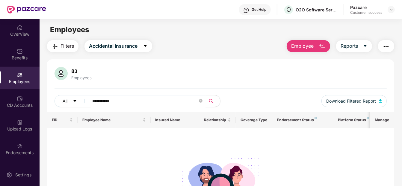
type input "**********"
click at [308, 45] on span "Employee" at bounding box center [302, 45] width 22 height 7
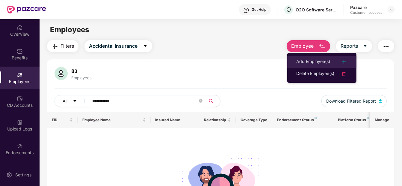
click at [295, 59] on li "Add Employee(s)" at bounding box center [321, 62] width 69 height 12
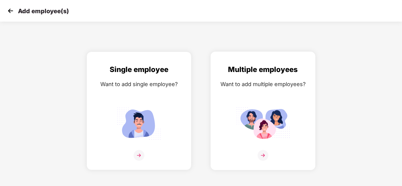
click at [229, 80] on div "Want to add multiple employees?" at bounding box center [263, 84] width 92 height 9
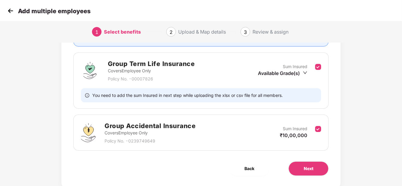
scroll to position [97, 0]
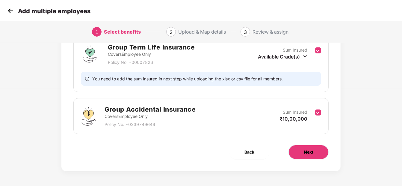
click at [310, 148] on span "Next" at bounding box center [309, 151] width 10 height 7
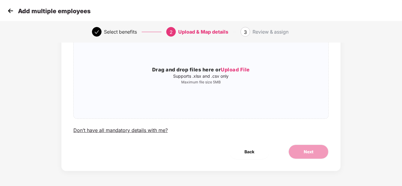
scroll to position [0, 0]
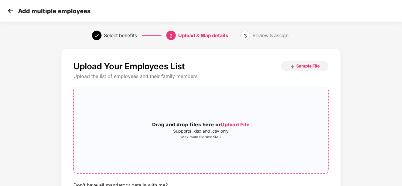
click at [244, 119] on div "Drag and drop files here or Upload File Supports .xlsx and .csv only Maximum fi…" at bounding box center [201, 130] width 254 height 77
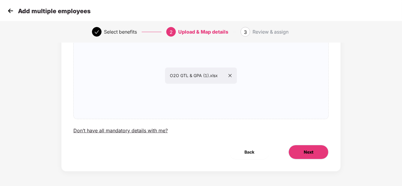
click at [317, 152] on button "Next" at bounding box center [308, 152] width 40 height 14
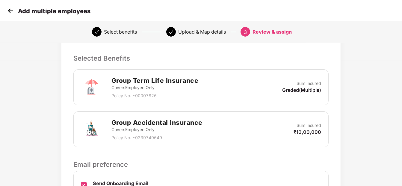
scroll to position [196, 0]
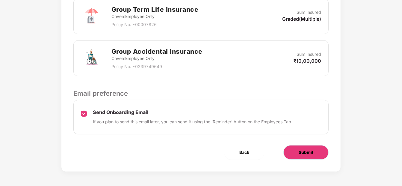
click at [297, 151] on button "Submit" at bounding box center [305, 152] width 45 height 14
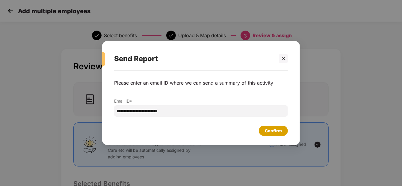
click at [272, 135] on div "Confirm" at bounding box center [273, 130] width 29 height 10
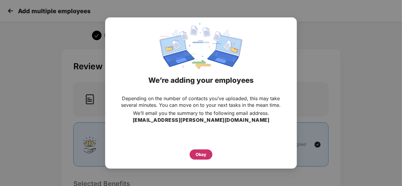
click at [202, 153] on div "Okay" at bounding box center [200, 154] width 11 height 7
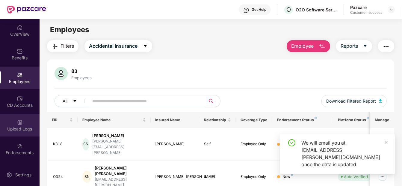
click at [13, 128] on div "Upload Logs" at bounding box center [20, 129] width 40 height 6
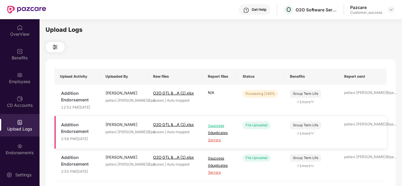
click at [212, 143] on span "2 errors" at bounding box center [220, 140] width 24 height 6
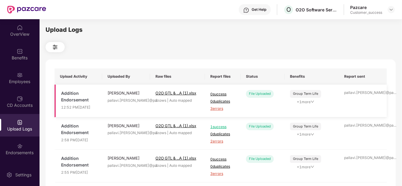
click at [222, 106] on span "3 errors" at bounding box center [222, 109] width 25 height 6
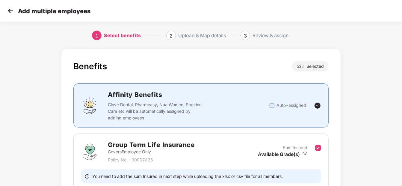
click at [6, 8] on img at bounding box center [10, 10] width 9 height 9
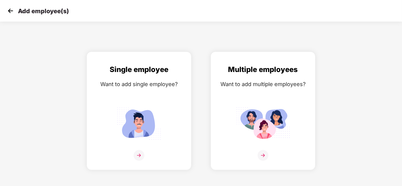
click at [7, 9] on img at bounding box center [10, 10] width 9 height 9
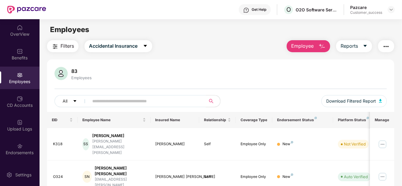
click at [121, 104] on input "text" at bounding box center [144, 100] width 105 height 9
paste input "**********"
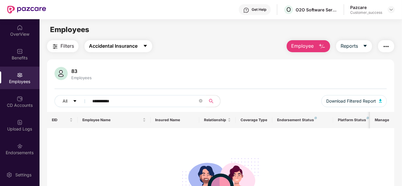
type input "**********"
click at [132, 46] on span "Accidental Insurance" at bounding box center [113, 45] width 48 height 7
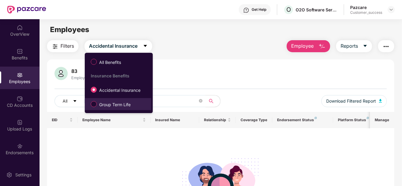
click at [121, 102] on span "Group Term Life" at bounding box center [115, 104] width 36 height 7
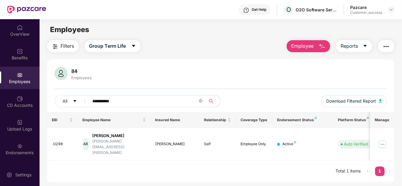
click at [299, 47] on span "Employee" at bounding box center [302, 45] width 22 height 7
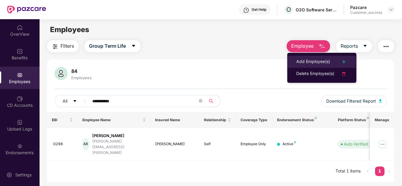
click at [328, 58] on div "Add Employee(s)" at bounding box center [313, 61] width 34 height 7
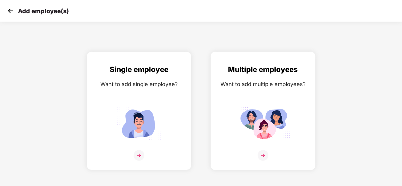
click at [269, 153] on div at bounding box center [263, 159] width 92 height 18
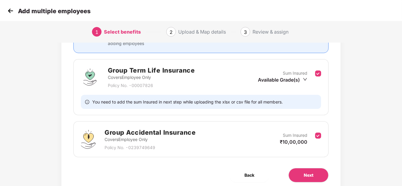
scroll to position [97, 0]
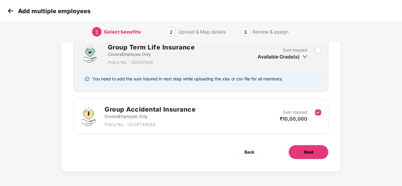
click at [307, 148] on span "Next" at bounding box center [309, 151] width 10 height 7
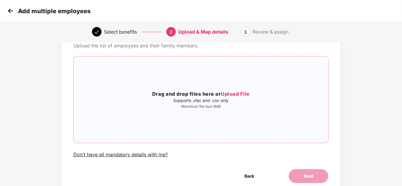
scroll to position [0, 0]
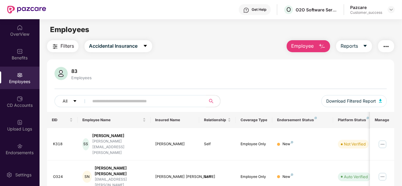
click at [136, 105] on input "text" at bounding box center [144, 100] width 105 height 9
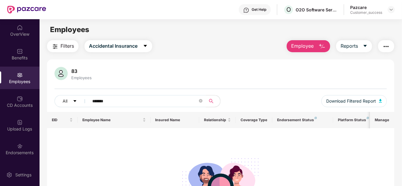
type input "******"
click at [305, 48] on span "Employee" at bounding box center [302, 45] width 22 height 7
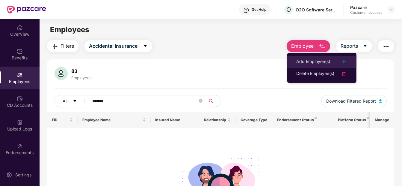
click at [309, 60] on div "Add Employee(s)" at bounding box center [313, 61] width 34 height 7
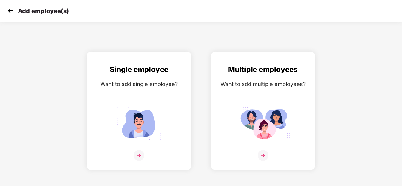
click at [148, 134] on img at bounding box center [139, 122] width 54 height 37
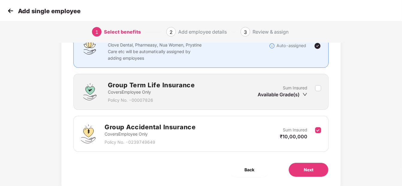
scroll to position [77, 0]
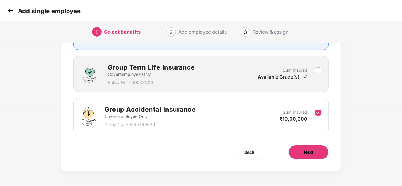
click at [301, 151] on button "Next" at bounding box center [308, 152] width 40 height 14
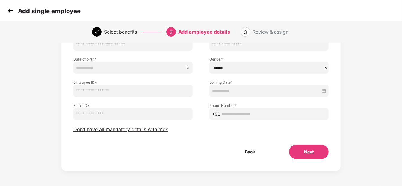
scroll to position [0, 0]
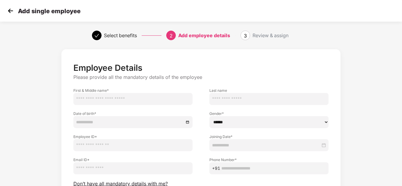
click at [143, 97] on input "text" at bounding box center [132, 99] width 119 height 12
type input "******"
click at [241, 97] on input "text" at bounding box center [268, 99] width 119 height 12
type input "***"
click at [148, 124] on input at bounding box center [130, 122] width 108 height 7
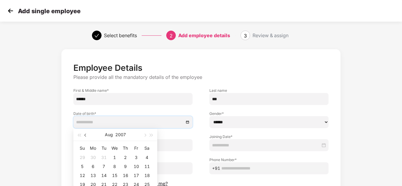
click at [86, 134] on span "button" at bounding box center [85, 135] width 3 height 3
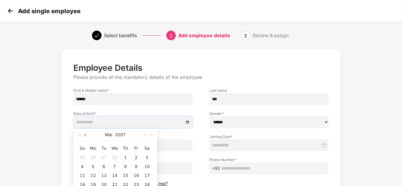
click at [86, 134] on span "button" at bounding box center [85, 135] width 3 height 3
click at [120, 135] on button "2006" at bounding box center [120, 134] width 11 height 12
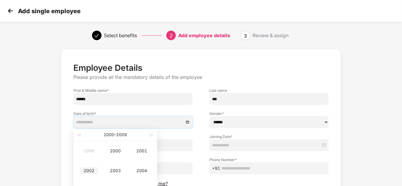
type input "**********"
click at [86, 169] on div "2002" at bounding box center [89, 170] width 18 height 7
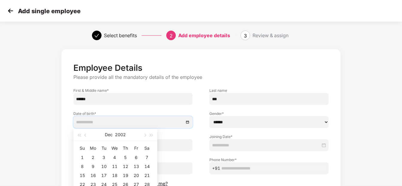
type input "**********"
click at [84, 136] on button "button" at bounding box center [85, 134] width 7 height 12
type input "**********"
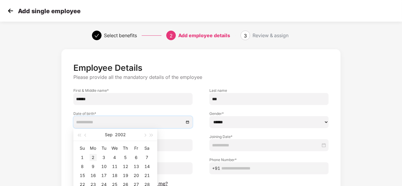
type input "**********"
click at [93, 156] on div "2" at bounding box center [93, 157] width 7 height 7
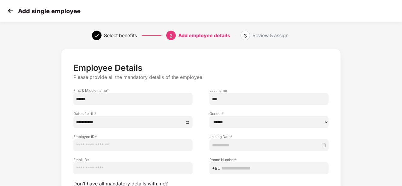
click at [224, 124] on select "****** **** ******" at bounding box center [268, 122] width 119 height 12
select select "****"
click at [209, 116] on select "****** **** ******" at bounding box center [268, 122] width 119 height 12
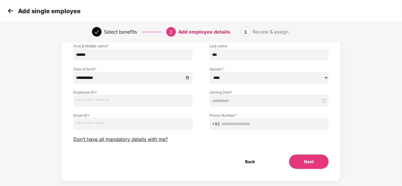
scroll to position [54, 0]
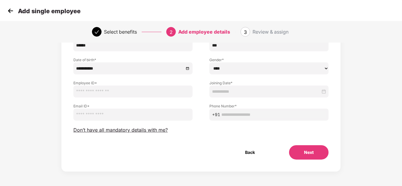
click at [151, 109] on input "email" at bounding box center [132, 114] width 119 height 12
paste input "**********"
type input "**********"
click at [121, 91] on input "text" at bounding box center [132, 91] width 119 height 12
paste input "****"
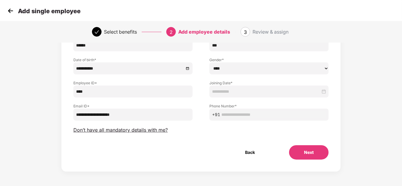
type input "****"
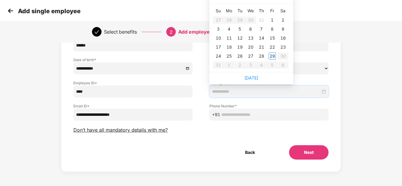
click at [240, 92] on input at bounding box center [266, 91] width 108 height 7
type input "**********"
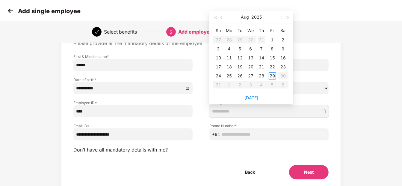
type input "**********"
click at [221, 16] on span "button" at bounding box center [221, 17] width 3 height 3
type input "**********"
click at [261, 73] on div "31" at bounding box center [261, 75] width 7 height 7
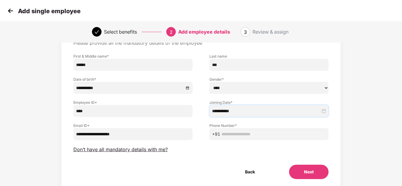
click at [232, 135] on input "text" at bounding box center [273, 134] width 104 height 7
paste input "**********"
type input "**********"
click at [306, 173] on button "Next" at bounding box center [309, 171] width 40 height 14
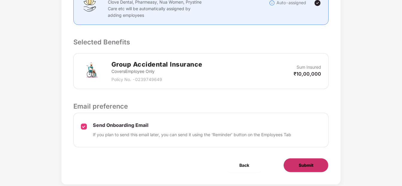
scroll to position [187, 0]
click at [311, 162] on span "Submit" at bounding box center [305, 165] width 15 height 7
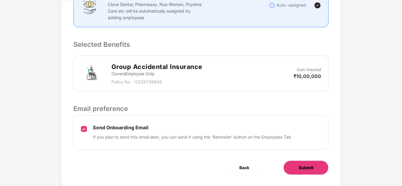
scroll to position [187, 0]
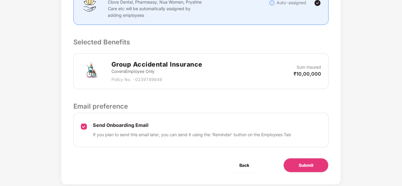
click at [246, 159] on div "Review & Assign Benefits Name Aditya Rai Mobile No. 9205446656 Email ID aaditya…" at bounding box center [200, 23] width 279 height 322
click at [246, 162] on span "Back" at bounding box center [244, 165] width 10 height 7
select select "****"
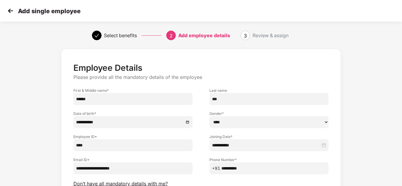
scroll to position [54, 0]
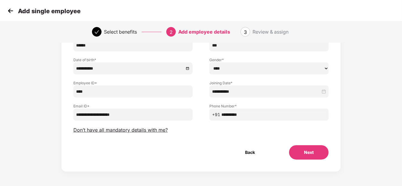
click at [310, 151] on button "Next" at bounding box center [309, 152] width 40 height 14
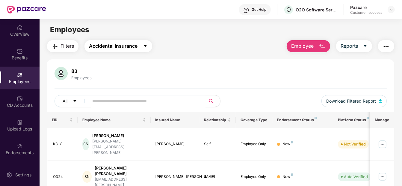
click at [108, 43] on span "Accidental Insurance" at bounding box center [113, 45] width 48 height 7
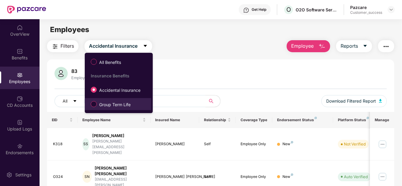
click at [105, 104] on span "Group Term Life" at bounding box center [115, 104] width 36 height 7
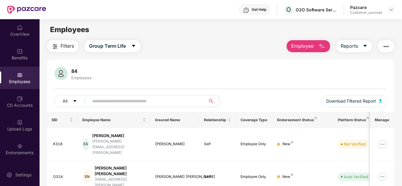
click at [149, 102] on input "text" at bounding box center [144, 100] width 105 height 9
paste input "****"
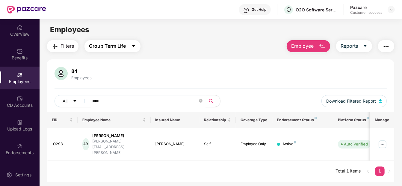
type input "****"
click at [128, 47] on button "Group Term Life" at bounding box center [112, 46] width 56 height 12
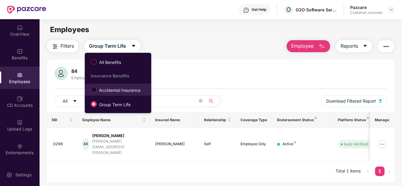
click at [116, 86] on label "Accidental Insurance" at bounding box center [117, 89] width 58 height 10
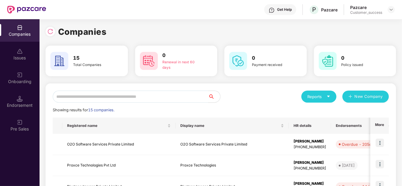
click at [104, 96] on input "text" at bounding box center [130, 96] width 155 height 12
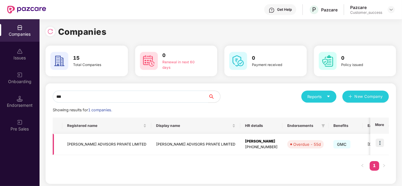
type input "***"
click at [381, 138] on img at bounding box center [379, 142] width 8 height 8
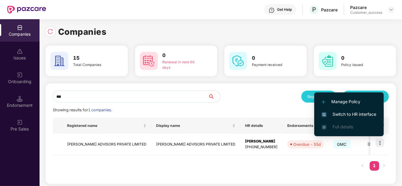
click at [356, 113] on span "Switch to HR interface" at bounding box center [349, 114] width 54 height 7
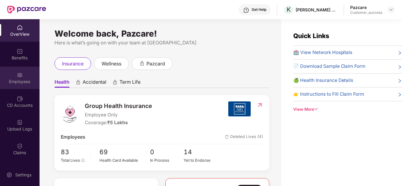
click at [18, 72] on img at bounding box center [20, 75] width 6 height 6
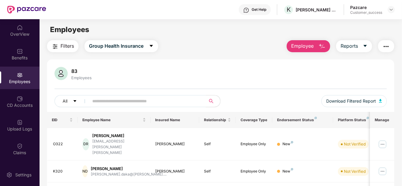
click at [105, 102] on input "text" at bounding box center [144, 100] width 105 height 9
paste input "****"
type input "****"
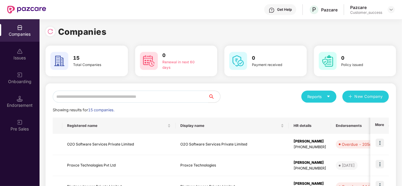
click at [93, 100] on input "text" at bounding box center [130, 96] width 155 height 12
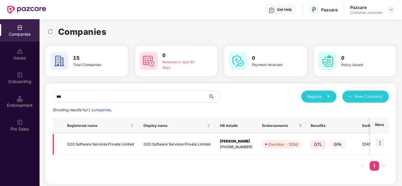
type input "***"
click at [383, 145] on img at bounding box center [379, 142] width 8 height 8
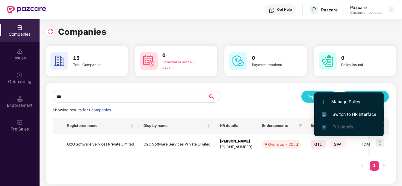
click at [357, 111] on span "Switch to HR interface" at bounding box center [349, 114] width 54 height 7
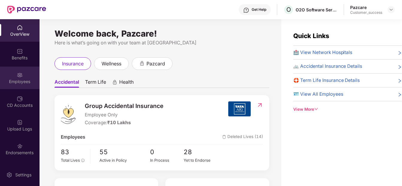
click at [19, 78] on img at bounding box center [20, 75] width 6 height 6
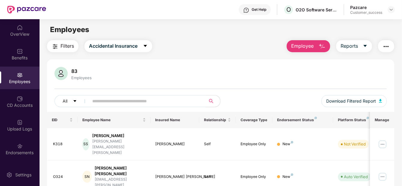
click at [131, 100] on input "text" at bounding box center [144, 100] width 105 height 9
paste input "****"
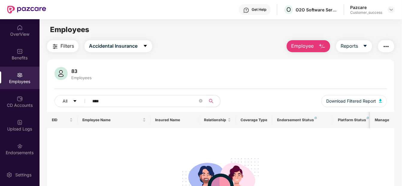
type input "****"
click at [301, 48] on span "Employee" at bounding box center [302, 45] width 22 height 7
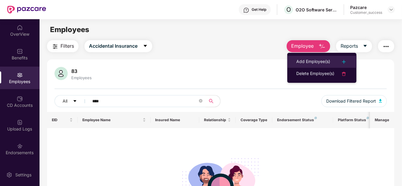
click at [316, 63] on div "Add Employee(s)" at bounding box center [313, 61] width 34 height 7
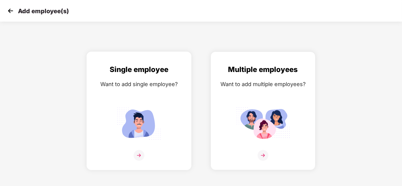
click at [133, 114] on img at bounding box center [139, 122] width 54 height 37
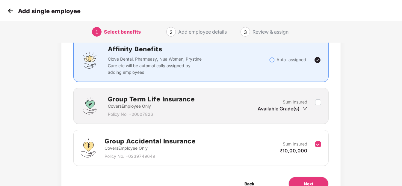
scroll to position [77, 0]
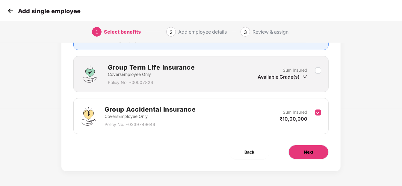
click at [312, 145] on button "Next" at bounding box center [308, 152] width 40 height 14
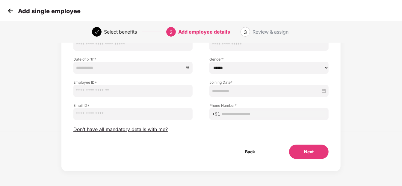
scroll to position [0, 0]
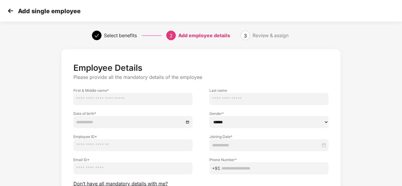
click at [104, 149] on input "text" at bounding box center [132, 145] width 119 height 12
paste input "****"
type input "****"
click at [112, 102] on input "text" at bounding box center [132, 99] width 119 height 12
type input "******"
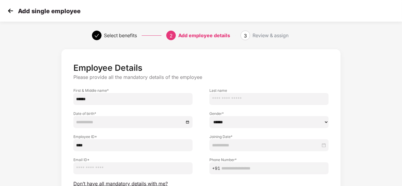
click at [228, 101] on input "text" at bounding box center [268, 99] width 119 height 12
type input "***"
click at [80, 98] on input "******" at bounding box center [132, 99] width 119 height 12
type input "*******"
click at [90, 169] on input "email" at bounding box center [132, 168] width 119 height 12
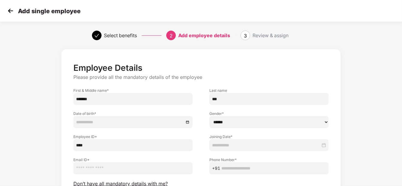
paste input "**********"
type input "**********"
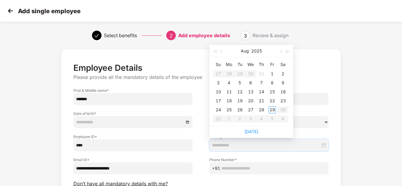
click at [242, 146] on input at bounding box center [266, 145] width 108 height 7
type input "**********"
click at [221, 50] on span "button" at bounding box center [221, 51] width 3 height 3
type input "**********"
click at [264, 110] on div "31" at bounding box center [261, 109] width 7 height 7
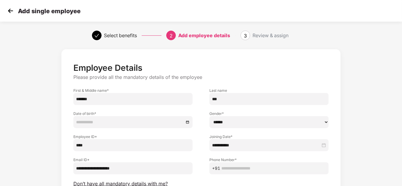
click at [231, 122] on select "****** **** ******" at bounding box center [268, 122] width 119 height 12
select select "****"
click at [209, 116] on select "****** **** ******" at bounding box center [268, 122] width 119 height 12
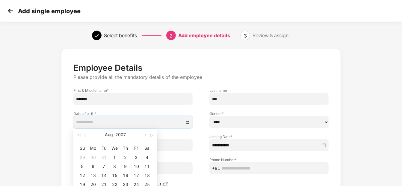
click at [129, 120] on input at bounding box center [130, 122] width 108 height 7
click at [123, 134] on button "2007" at bounding box center [120, 134] width 10 height 12
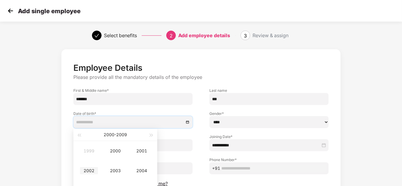
type input "**********"
click at [95, 170] on div "2002" at bounding box center [89, 170] width 18 height 7
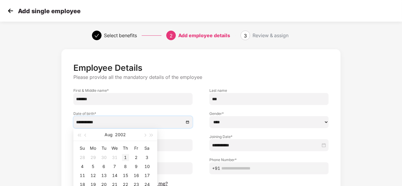
type input "**********"
click at [144, 134] on span "button" at bounding box center [144, 135] width 3 height 3
type input "**********"
click at [93, 156] on div "2" at bounding box center [93, 157] width 7 height 7
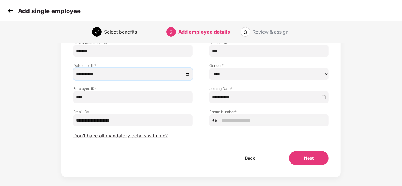
scroll to position [49, 0]
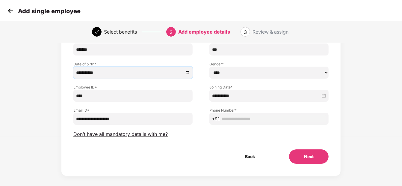
click at [254, 119] on input "text" at bounding box center [273, 118] width 104 height 7
paste input "**********"
type input "**********"
click at [309, 153] on button "Next" at bounding box center [309, 156] width 40 height 14
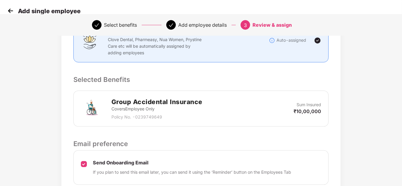
scroll to position [187, 0]
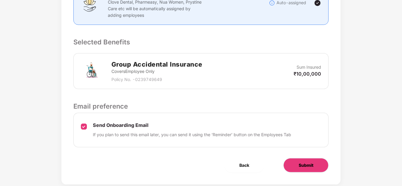
click at [309, 162] on span "Submit" at bounding box center [305, 165] width 15 height 7
click at [299, 158] on button "Submit" at bounding box center [305, 165] width 45 height 14
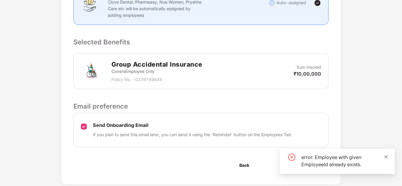
click at [385, 157] on icon "close" at bounding box center [386, 156] width 4 height 4
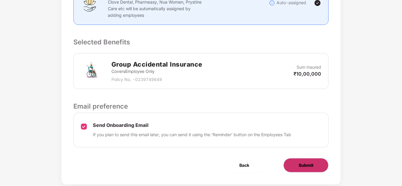
drag, startPoint x: 317, startPoint y: 143, endPoint x: 313, endPoint y: 149, distance: 7.6
click at [313, 149] on div "Review & Assign Benefits Name Aaditya Rai Mobile No. 9205446656 Email ID aadity…" at bounding box center [200, 23] width 279 height 322
click at [313, 162] on span "Submit" at bounding box center [305, 165] width 15 height 7
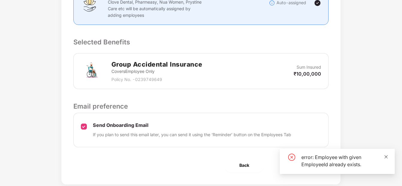
click at [386, 156] on icon "close" at bounding box center [385, 156] width 3 height 3
